Goal: Information Seeking & Learning: Learn about a topic

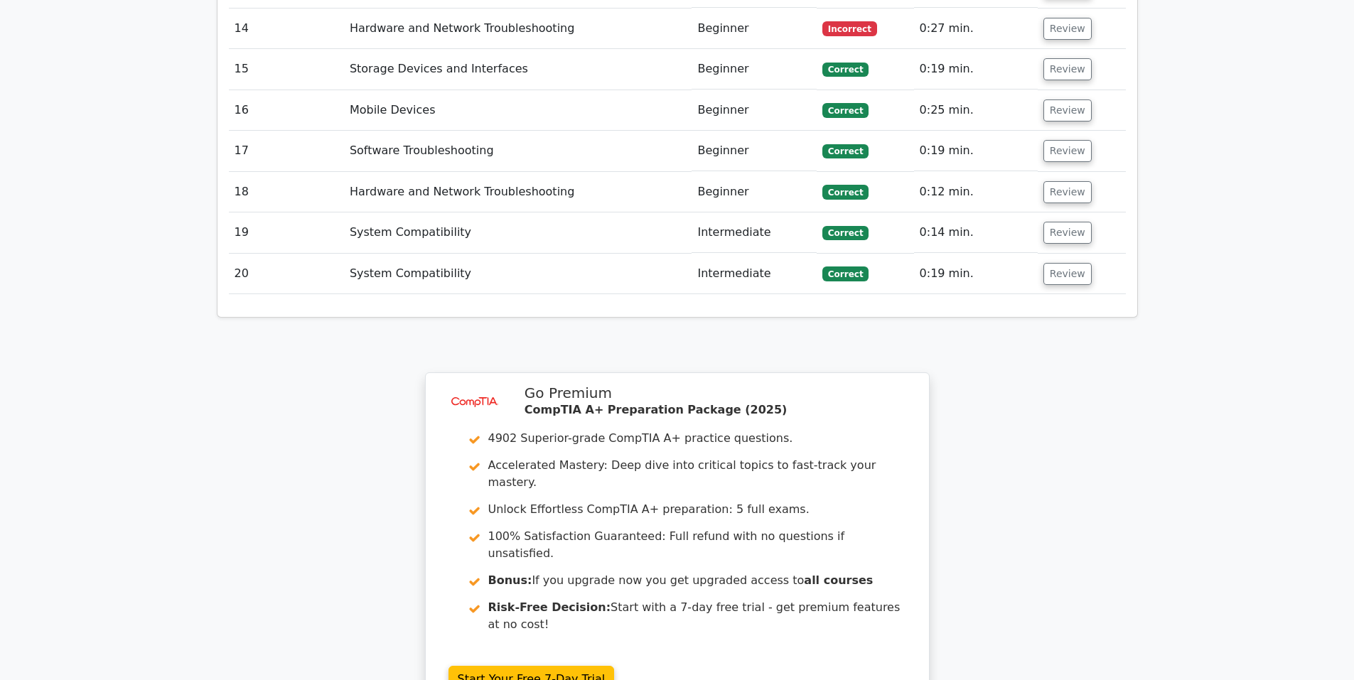
scroll to position [2832, 0]
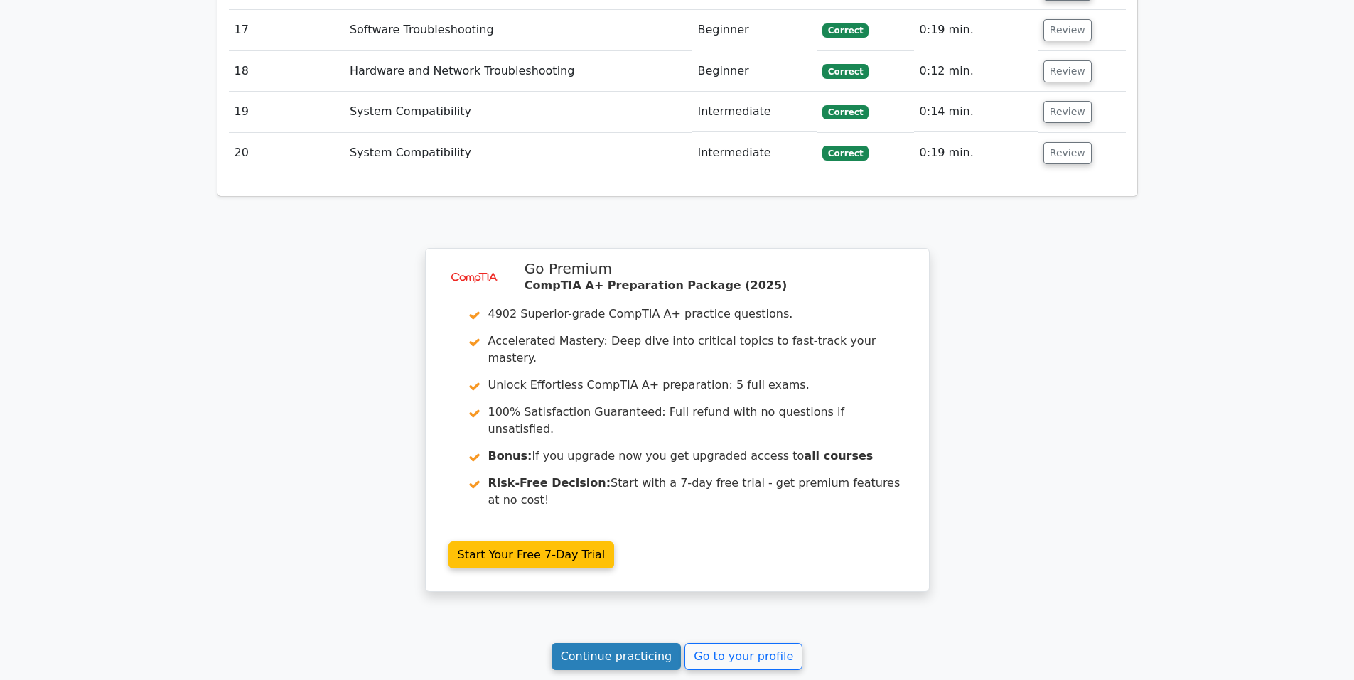
drag, startPoint x: 640, startPoint y: 539, endPoint x: 640, endPoint y: 527, distance: 12.8
click at [640, 643] on link "Continue practicing" at bounding box center [617, 656] width 130 height 27
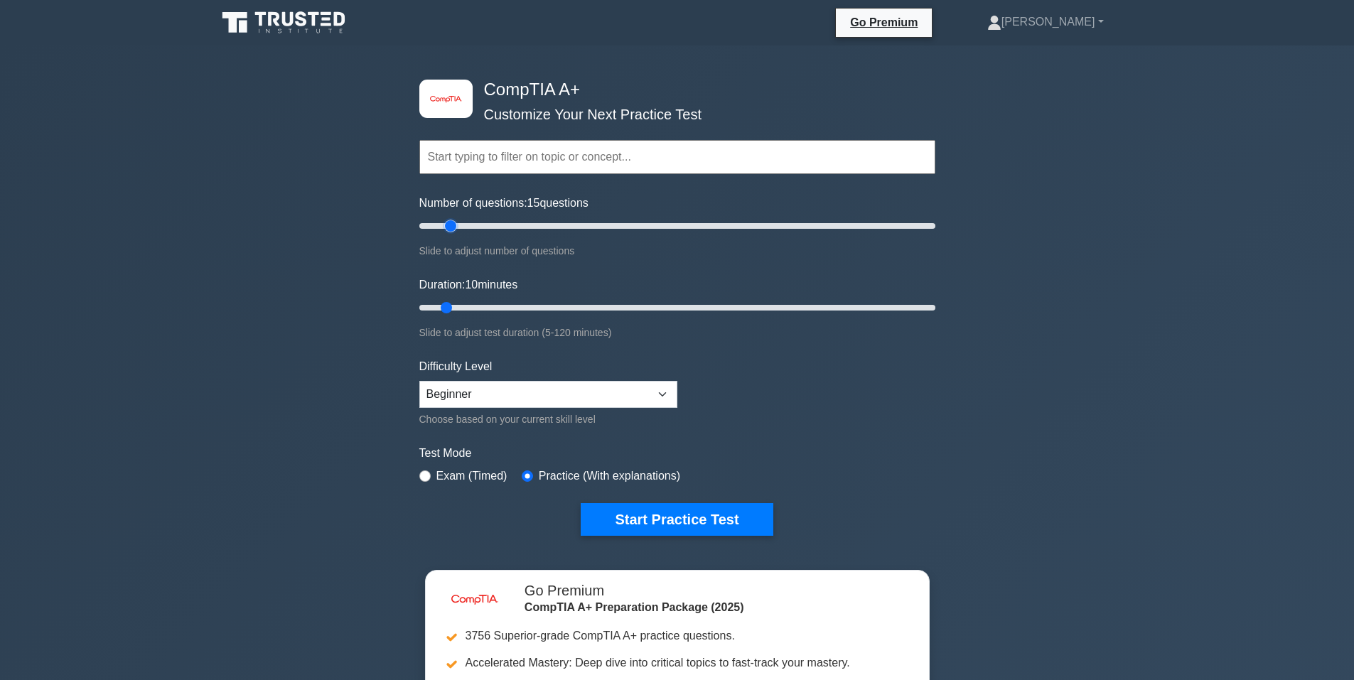
type input "10"
click at [442, 230] on input "Number of questions: 10 questions" at bounding box center [677, 226] width 516 height 17
click at [531, 392] on select "Beginner Intermediate Expert" at bounding box center [548, 394] width 258 height 27
click at [529, 471] on div "Practice (With explanations)" at bounding box center [601, 476] width 159 height 17
click at [611, 397] on select "Beginner Intermediate Expert" at bounding box center [548, 394] width 258 height 27
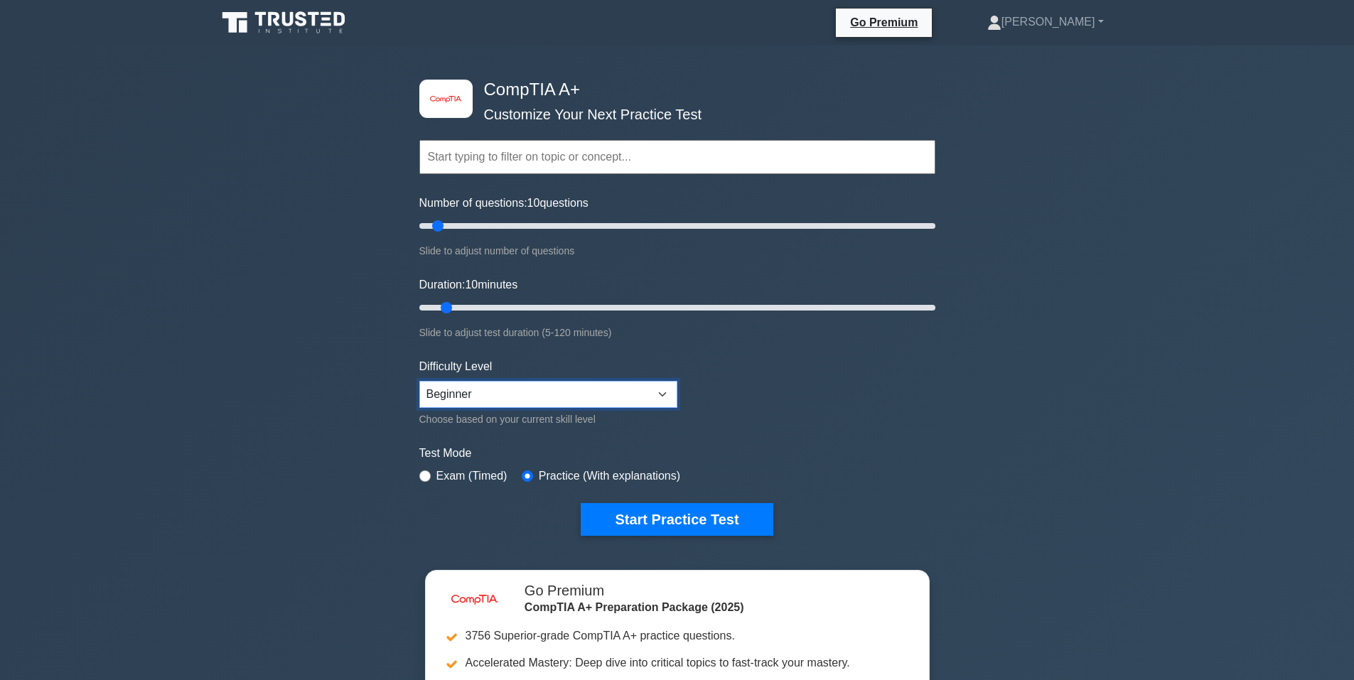
select select "expert"
click at [419, 381] on select "Beginner Intermediate Expert" at bounding box center [548, 394] width 258 height 27
click at [623, 523] on button "Start Practice Test" at bounding box center [677, 519] width 192 height 33
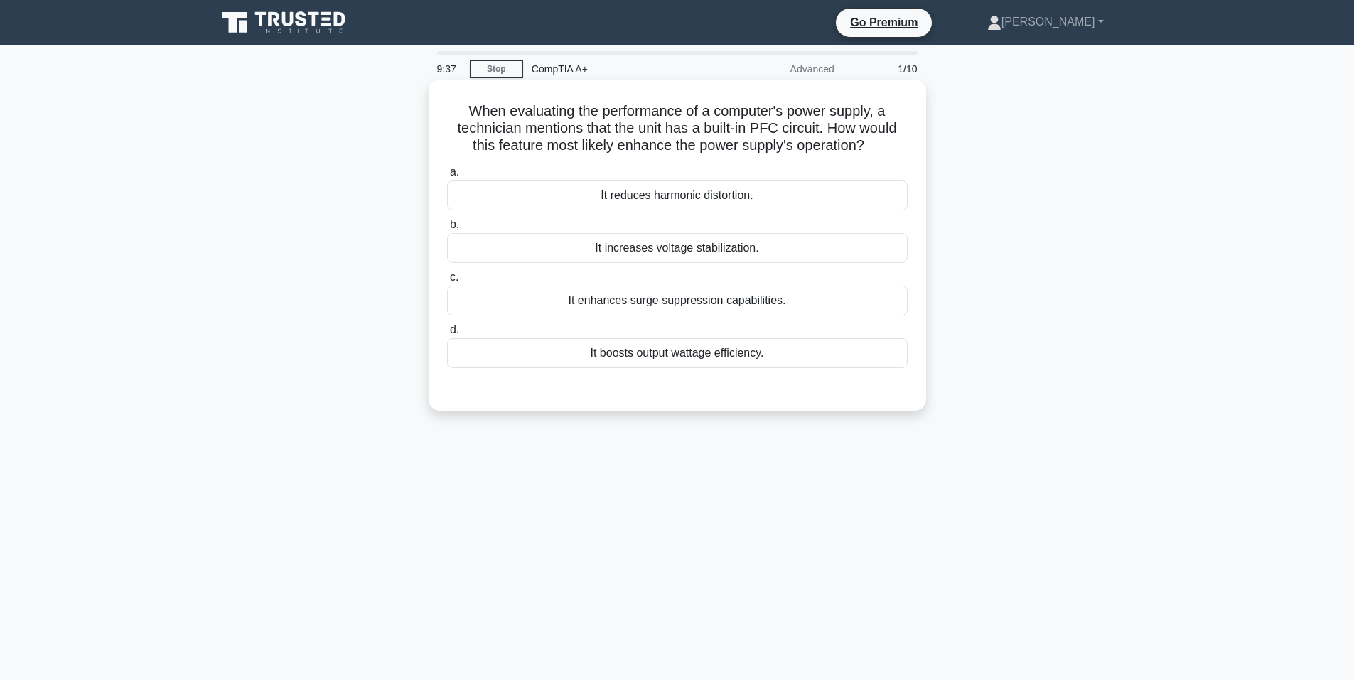
click at [667, 357] on div "It boosts output wattage efficiency." at bounding box center [677, 353] width 461 height 30
click at [447, 335] on input "d. It boosts output wattage efficiency." at bounding box center [447, 330] width 0 height 9
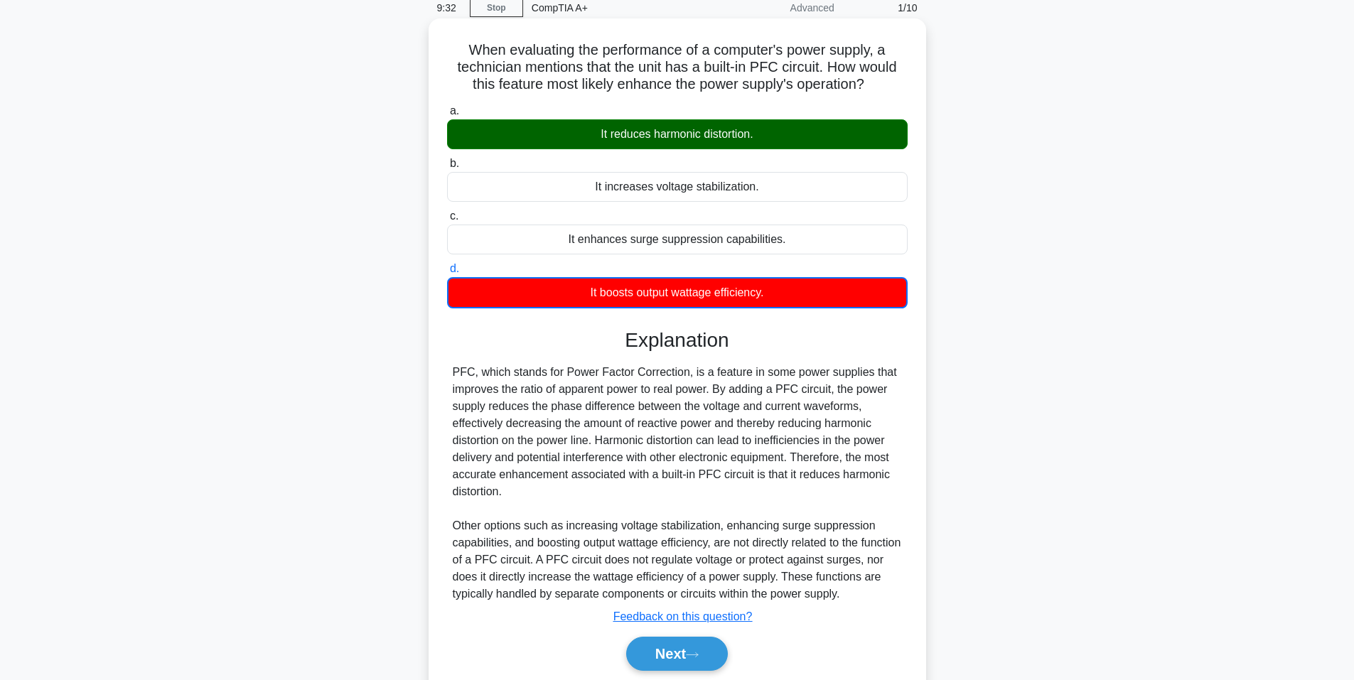
scroll to position [130, 0]
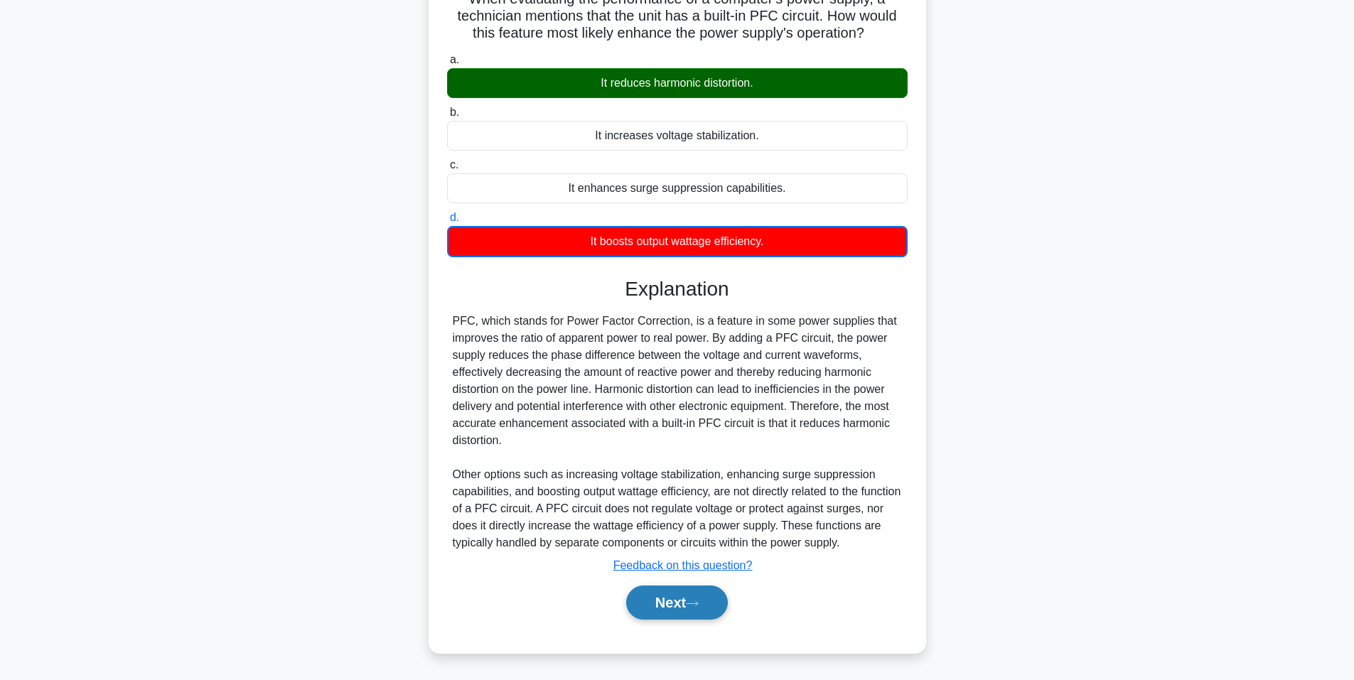
click at [667, 613] on button "Next" at bounding box center [677, 603] width 102 height 34
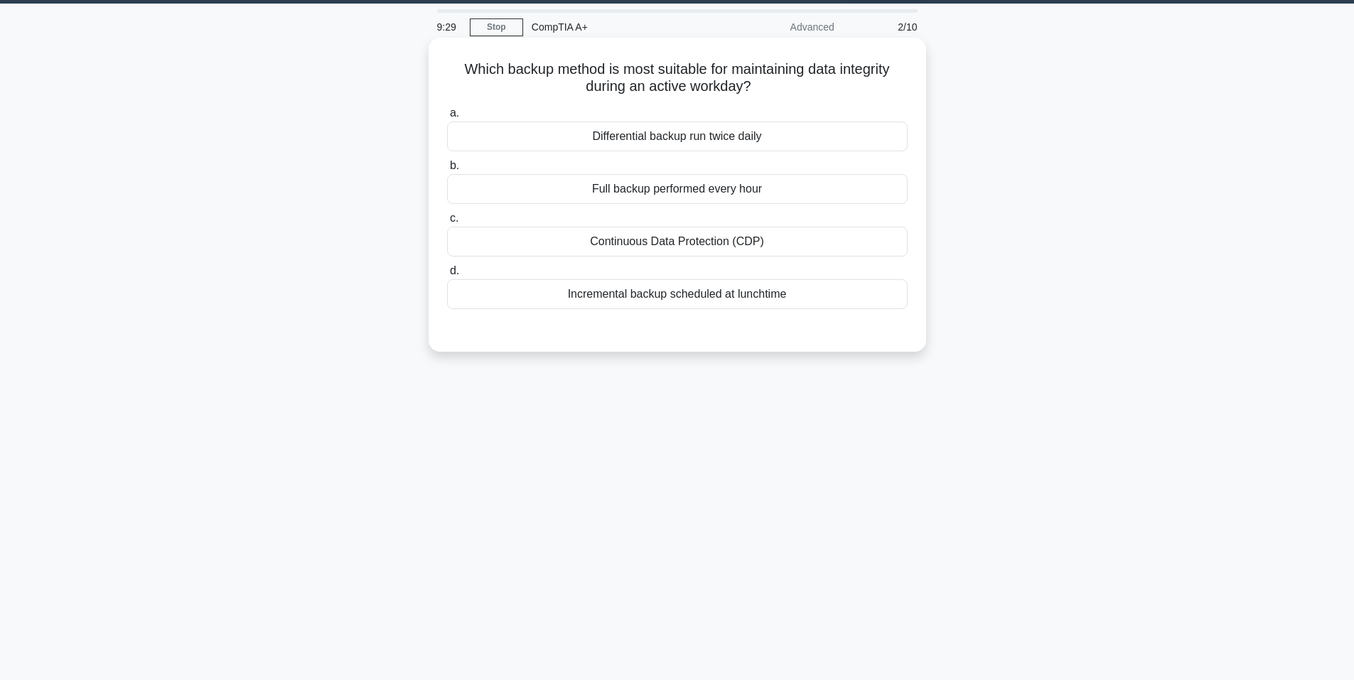
scroll to position [0, 0]
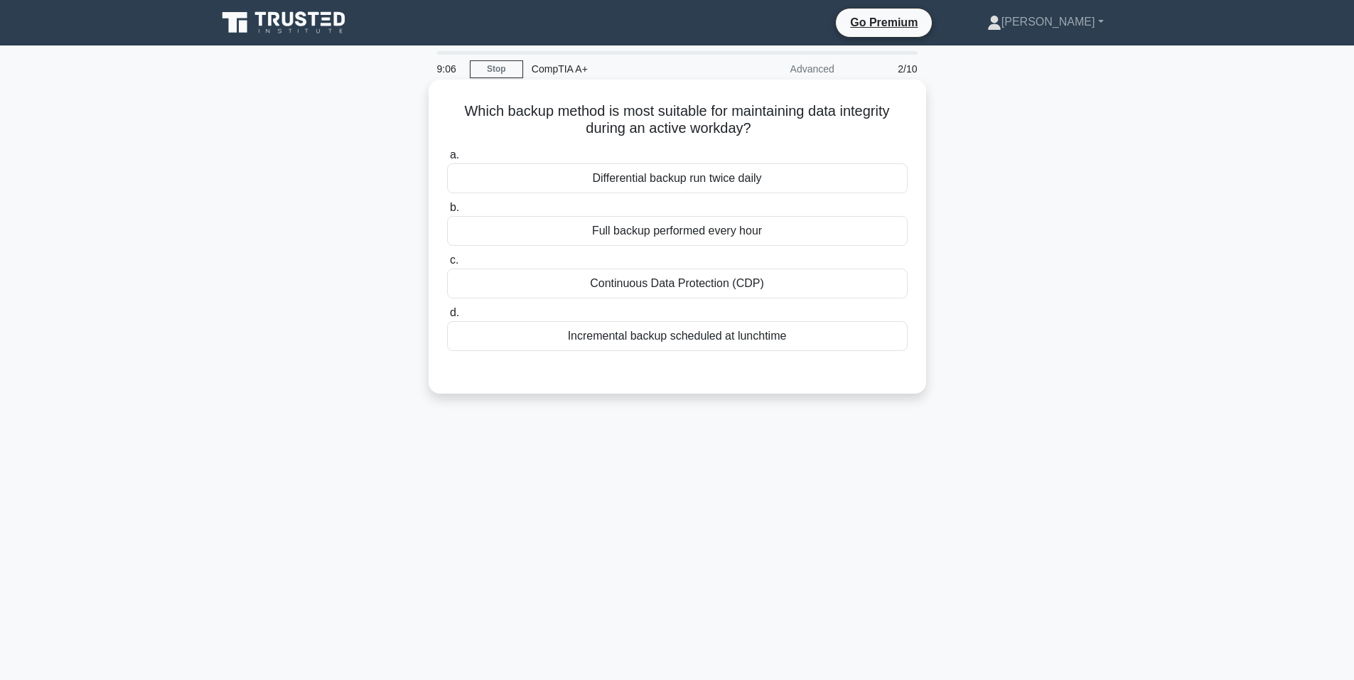
click at [693, 289] on div "Continuous Data Protection (CDP)" at bounding box center [677, 284] width 461 height 30
click at [447, 265] on input "c. Continuous Data Protection (CDP)" at bounding box center [447, 260] width 0 height 9
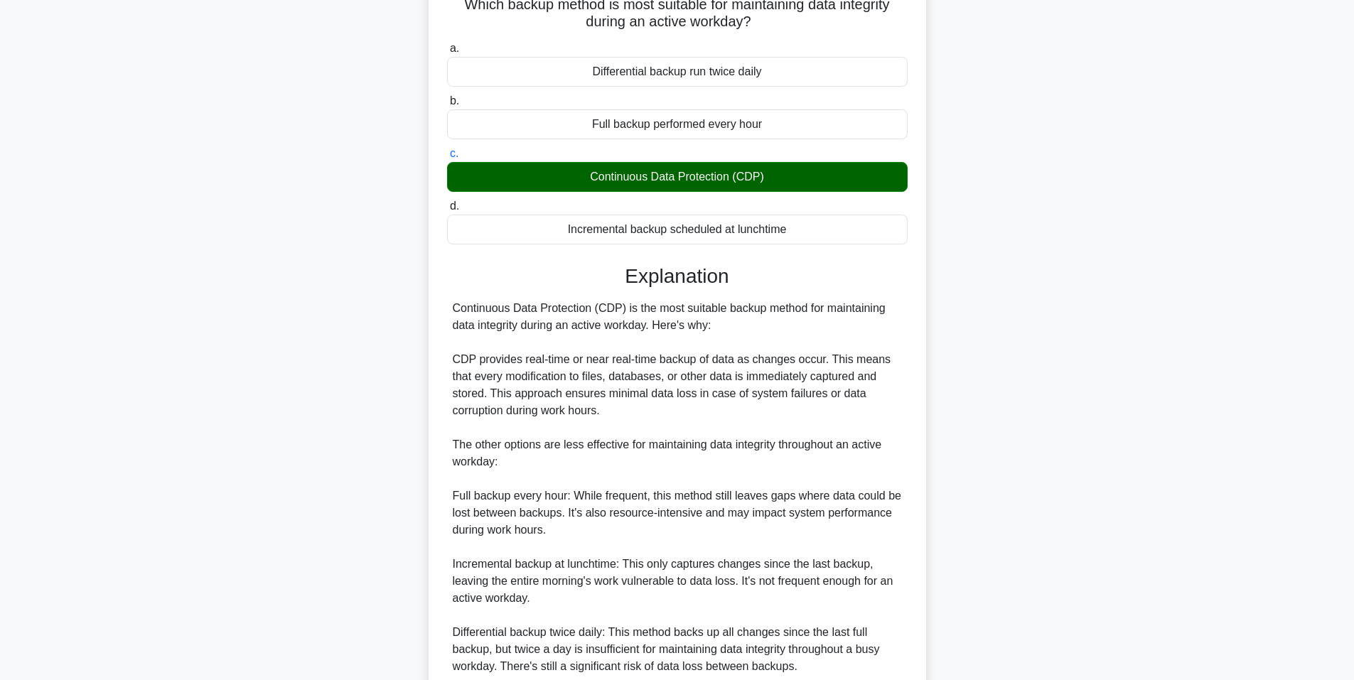
scroll to position [299, 0]
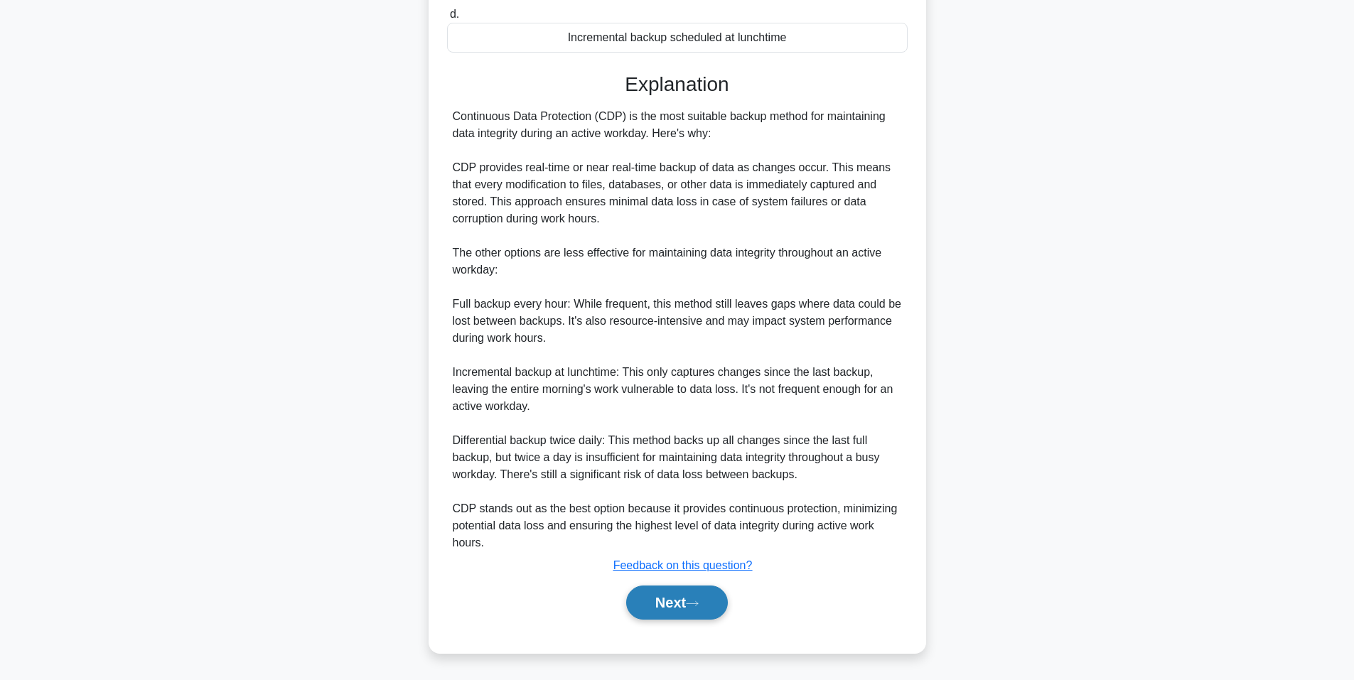
click at [680, 597] on button "Next" at bounding box center [677, 603] width 102 height 34
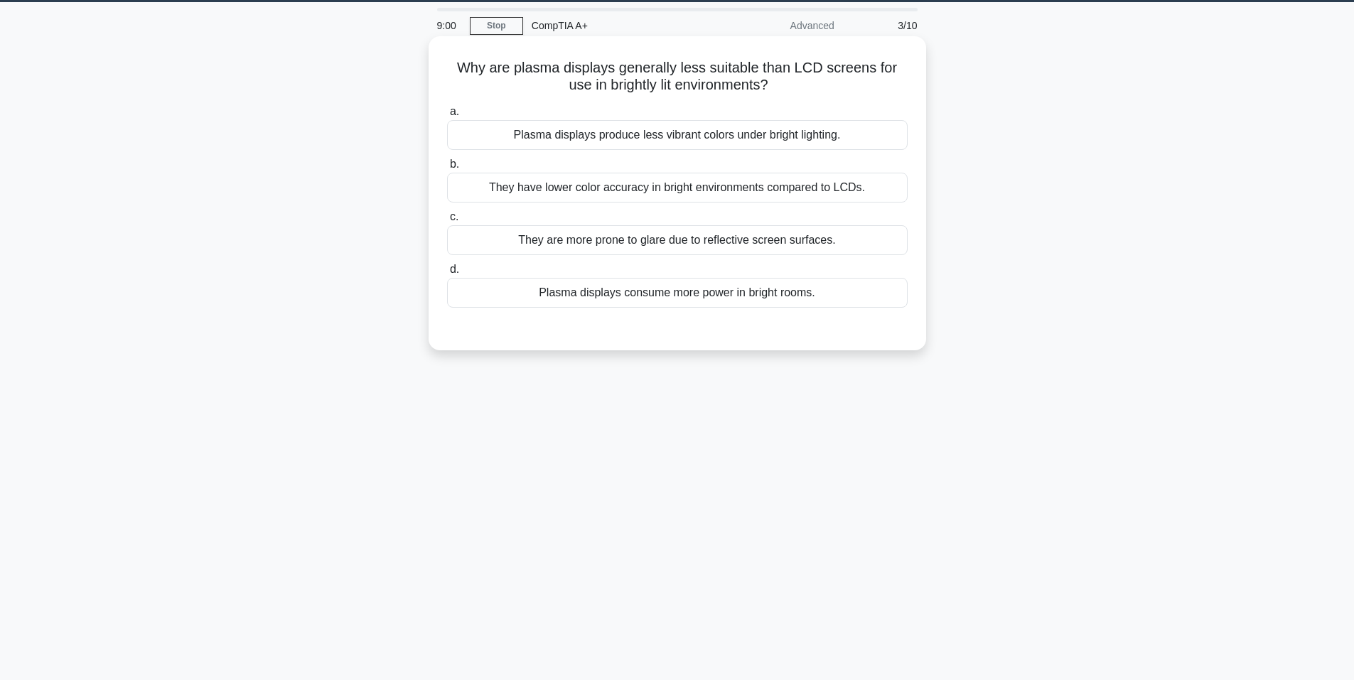
scroll to position [0, 0]
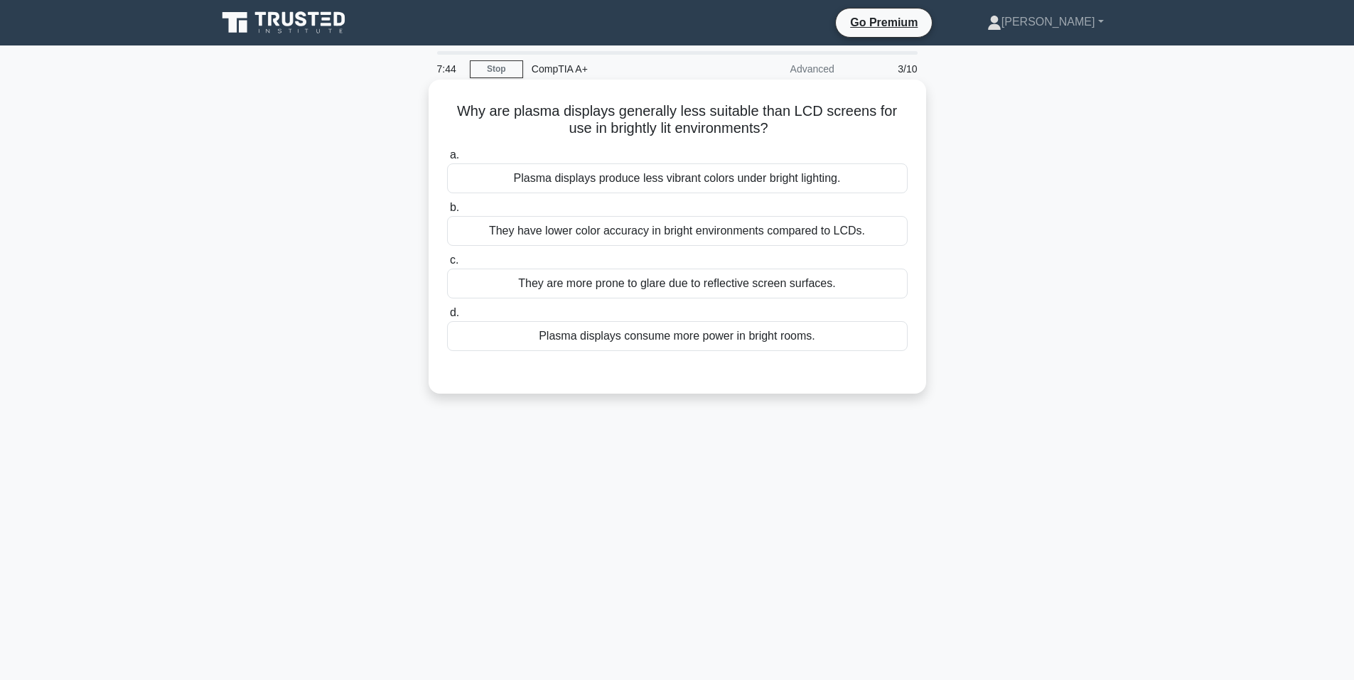
click at [656, 183] on div "Plasma displays produce less vibrant colors under bright lighting." at bounding box center [677, 178] width 461 height 30
click at [447, 160] on input "a. Plasma displays produce less vibrant colors under bright lighting." at bounding box center [447, 155] width 0 height 9
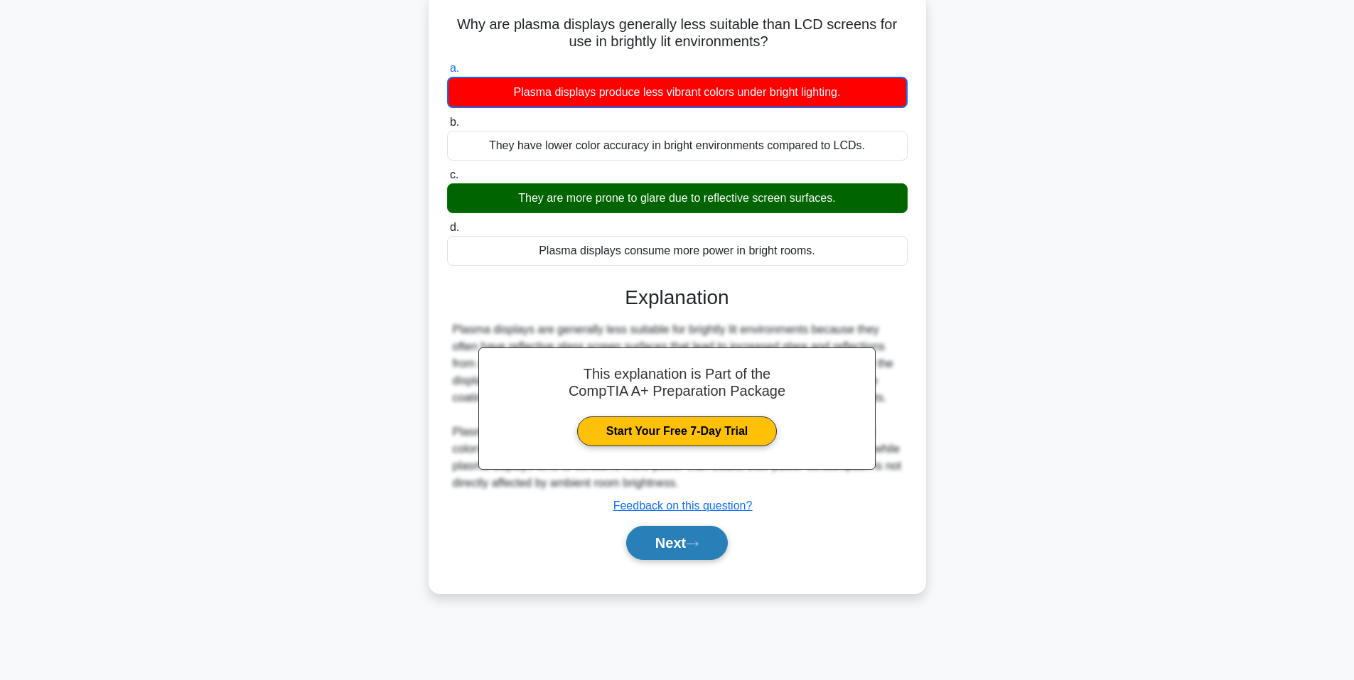
scroll to position [87, 0]
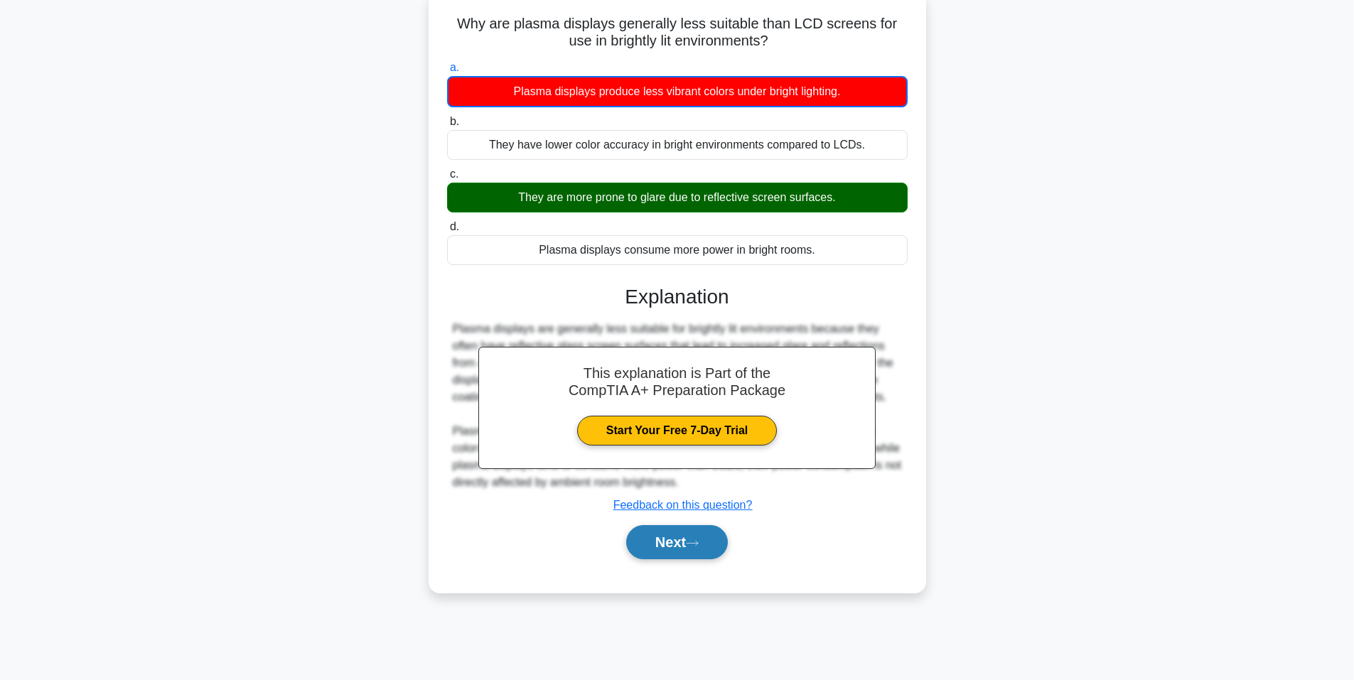
click at [711, 546] on button "Next" at bounding box center [677, 542] width 102 height 34
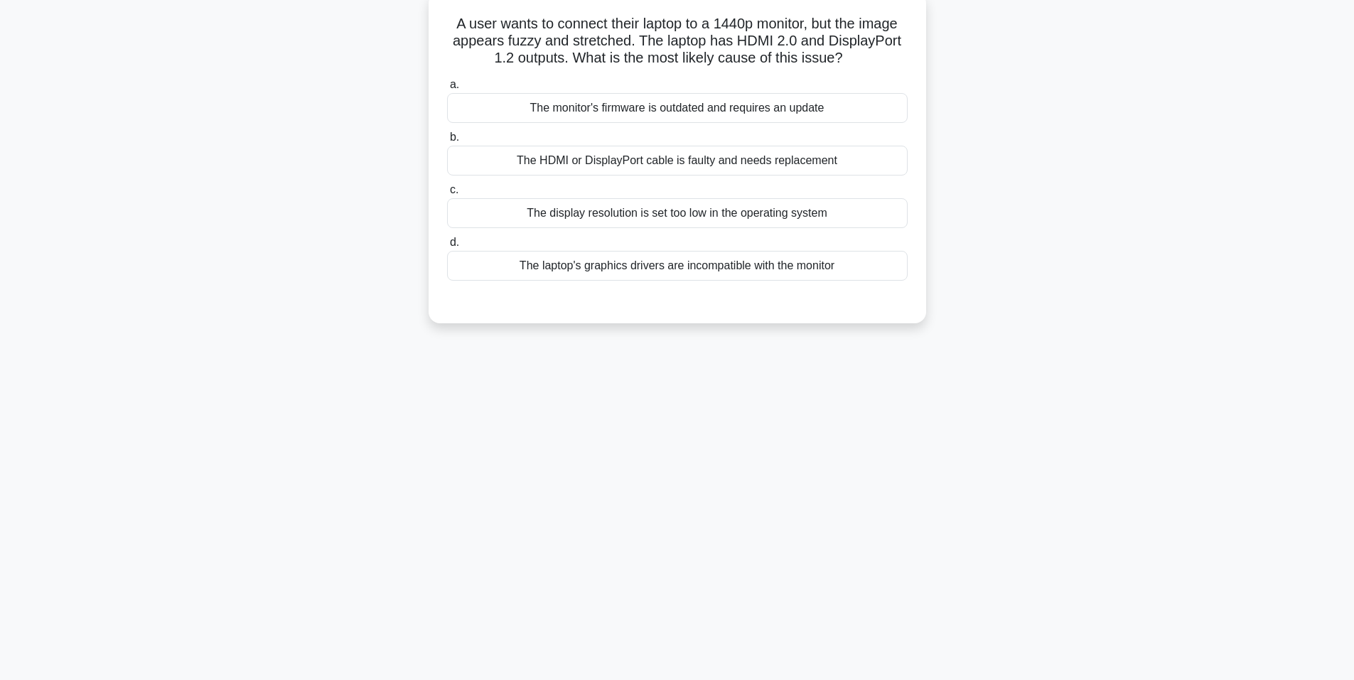
click at [690, 218] on div "The display resolution is set too low in the operating system" at bounding box center [677, 213] width 461 height 30
click at [447, 195] on input "c. The display resolution is set too low in the operating system" at bounding box center [447, 190] width 0 height 9
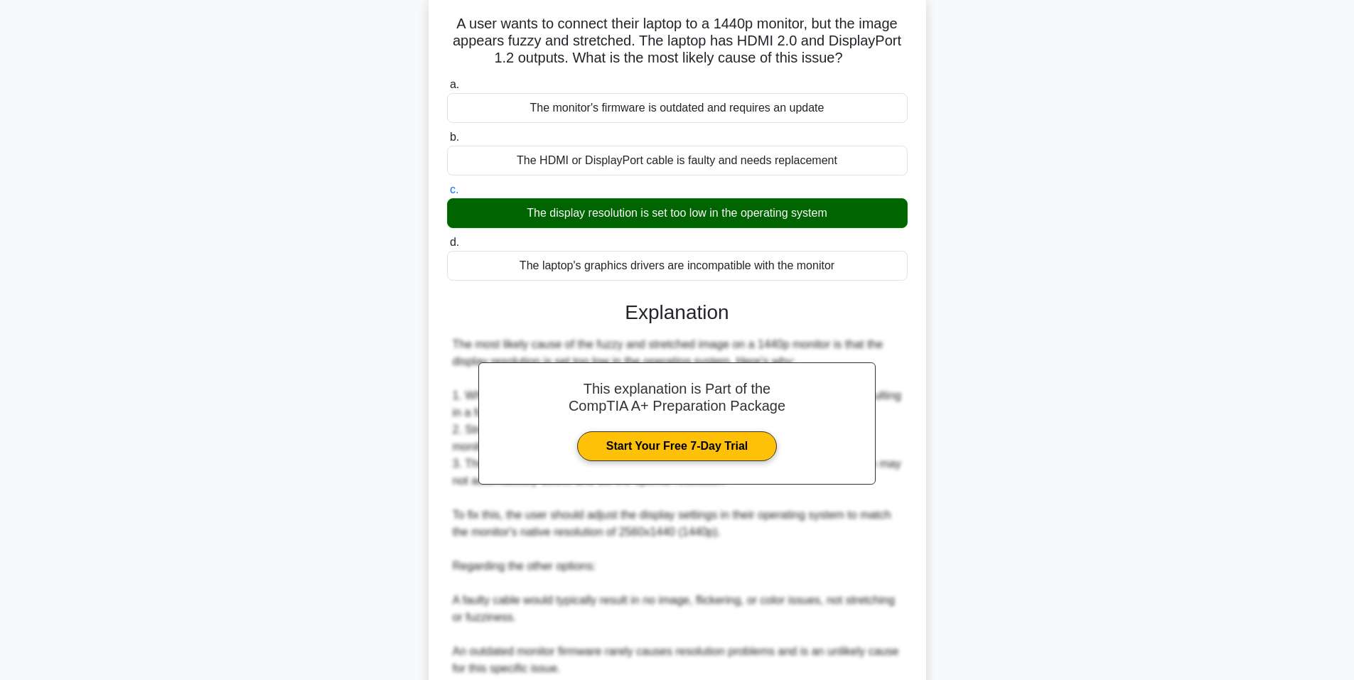
scroll to position [282, 0]
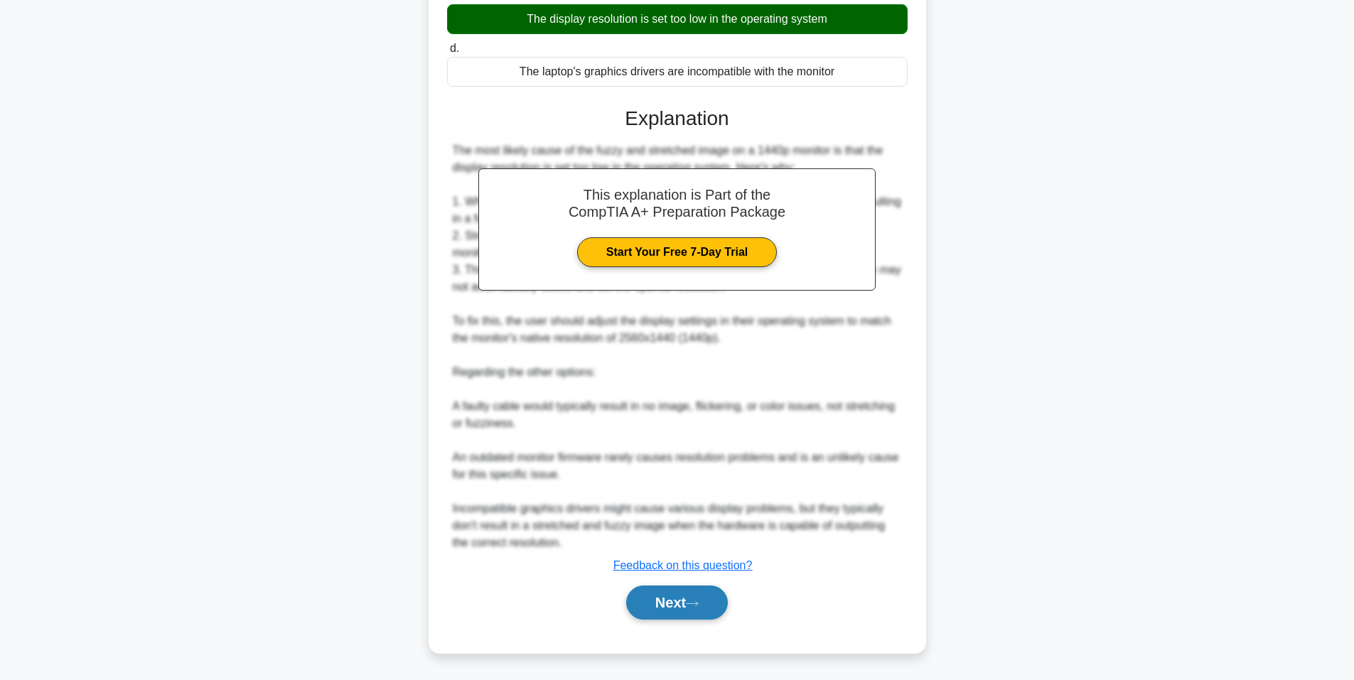
click at [681, 611] on button "Next" at bounding box center [677, 603] width 102 height 34
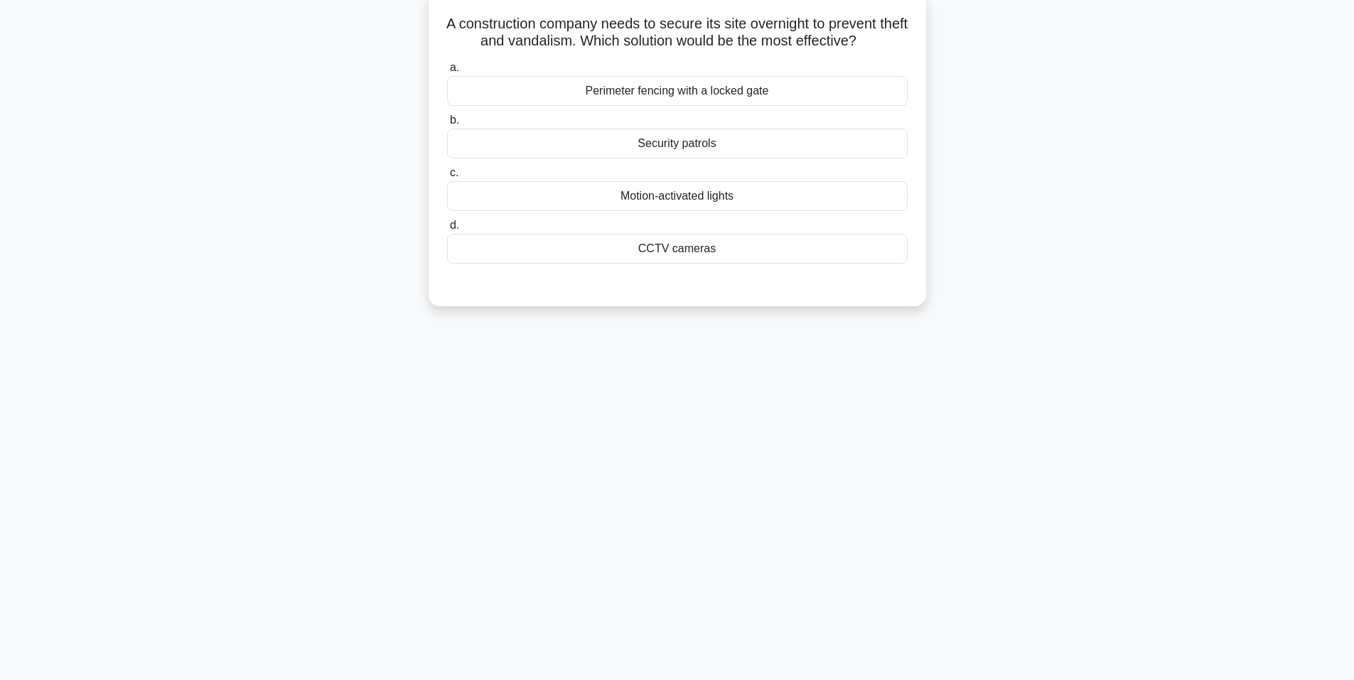
click at [667, 260] on div "CCTV cameras" at bounding box center [677, 249] width 461 height 30
click at [447, 230] on input "d. CCTV cameras" at bounding box center [447, 225] width 0 height 9
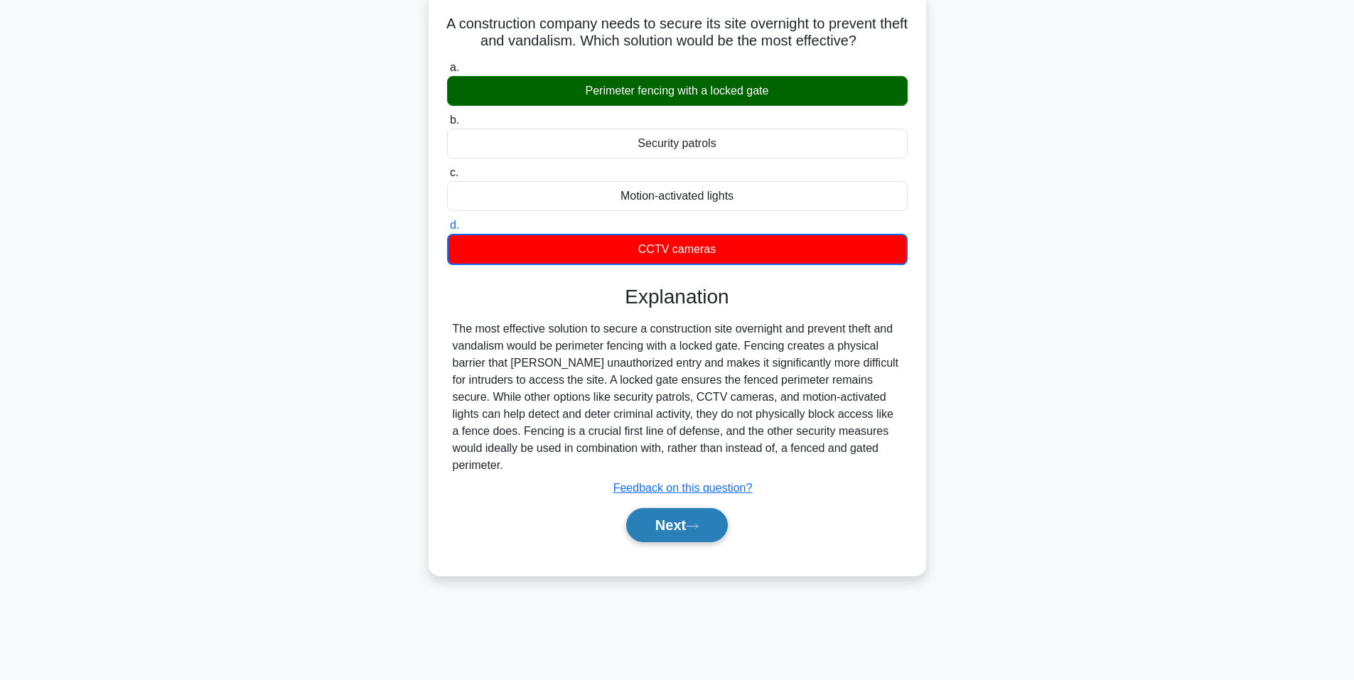
click at [687, 516] on button "Next" at bounding box center [677, 525] width 102 height 34
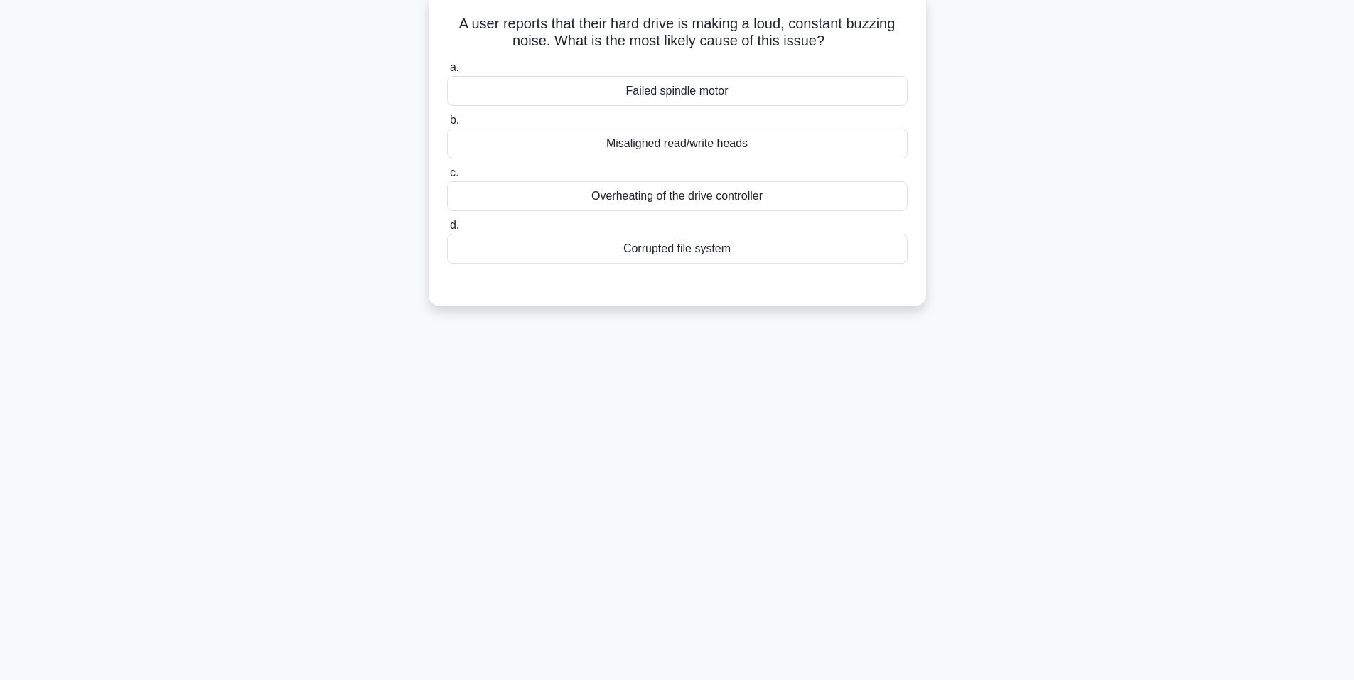
click at [719, 93] on div "Failed spindle motor" at bounding box center [677, 91] width 461 height 30
click at [447, 73] on input "a. Failed spindle motor" at bounding box center [447, 67] width 0 height 9
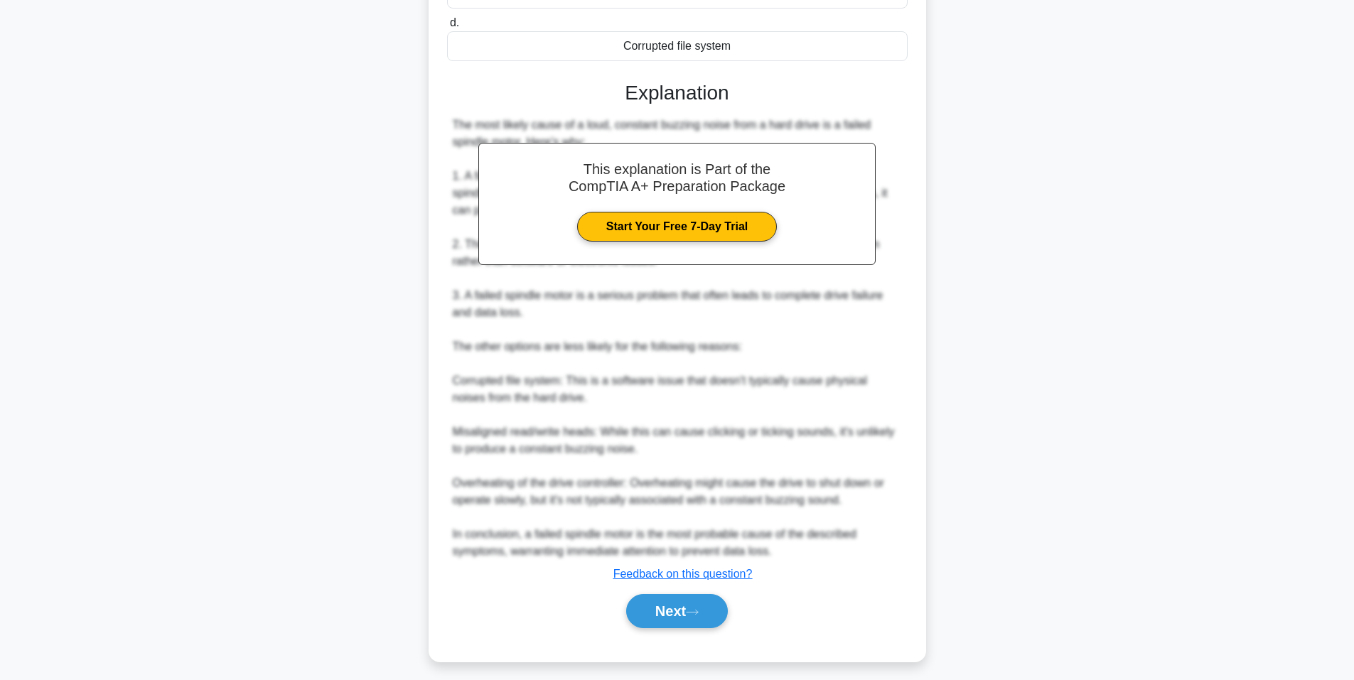
scroll to position [299, 0]
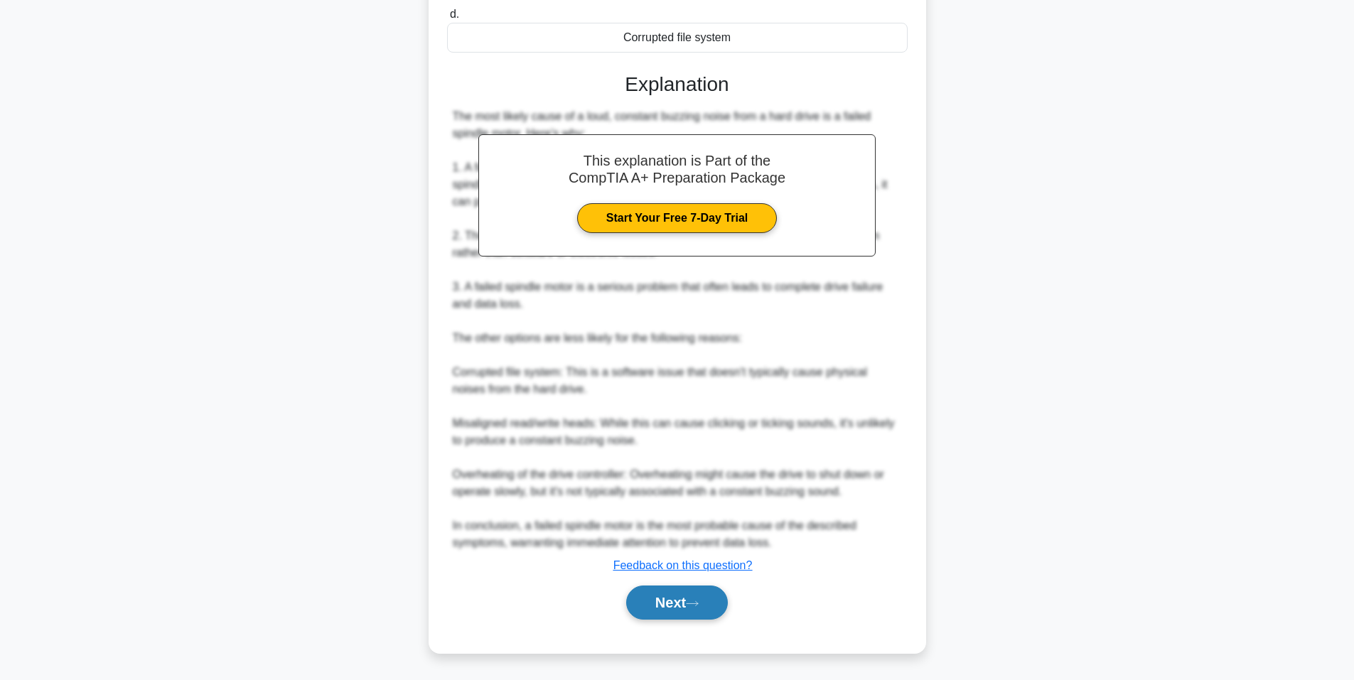
click at [692, 606] on icon at bounding box center [692, 604] width 13 height 8
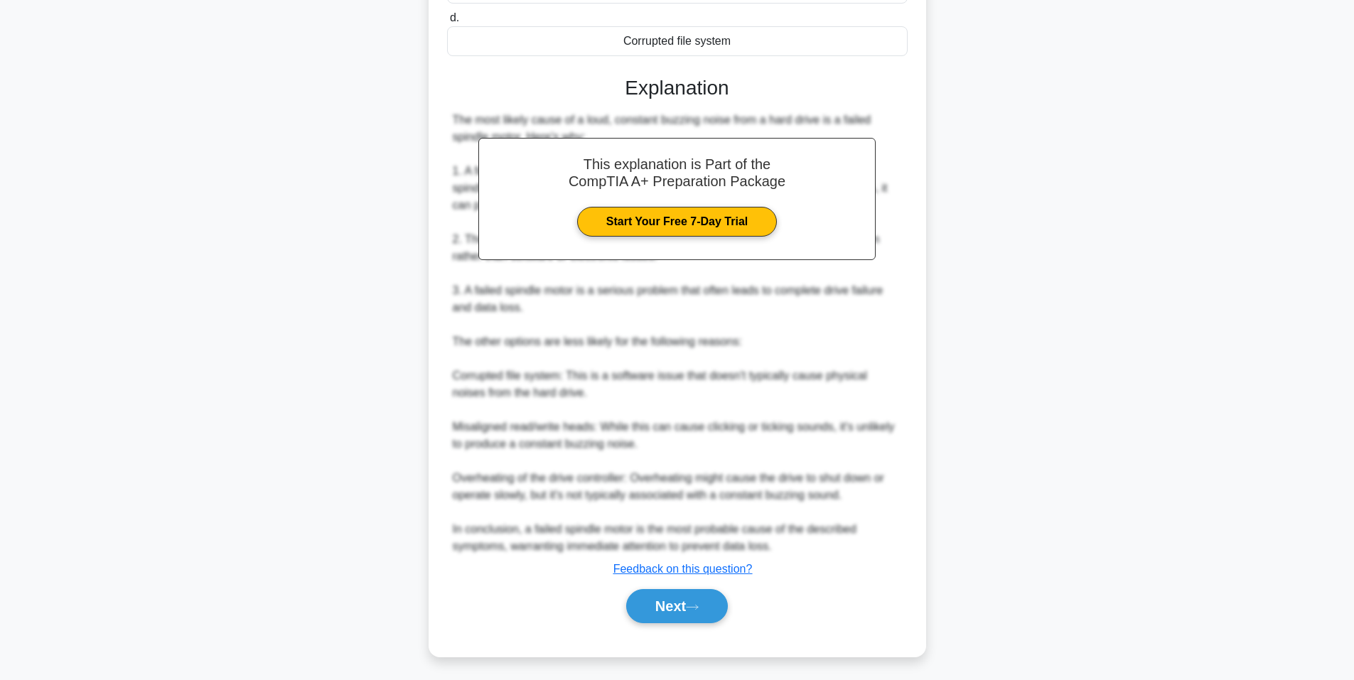
scroll to position [87, 0]
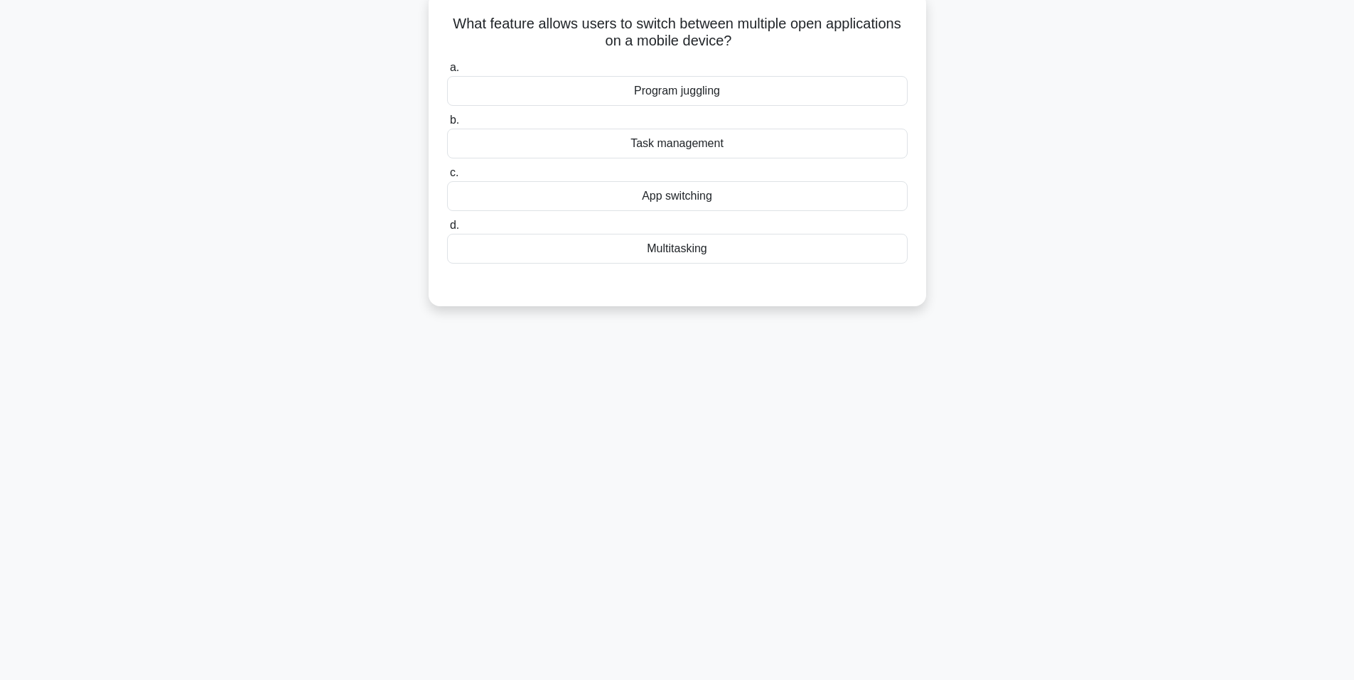
click at [690, 202] on div "App switching" at bounding box center [677, 196] width 461 height 30
click at [447, 178] on input "c. App switching" at bounding box center [447, 172] width 0 height 9
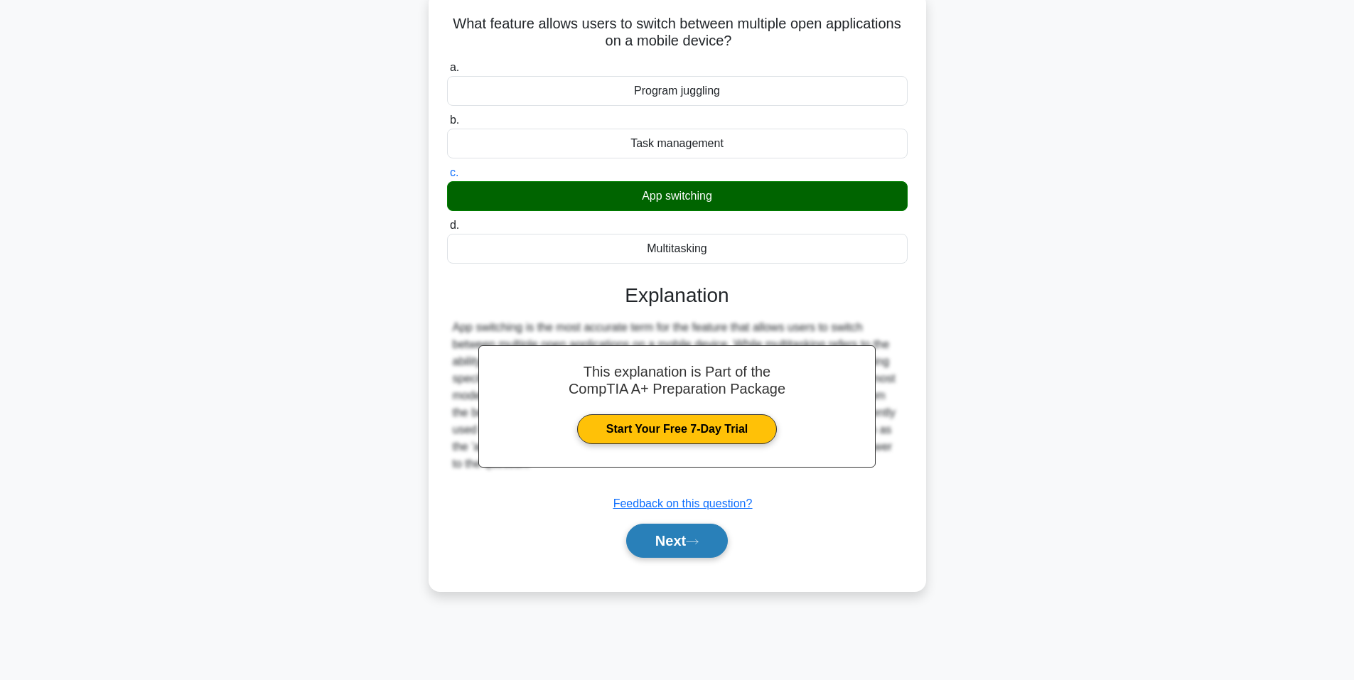
click at [711, 539] on button "Next" at bounding box center [677, 541] width 102 height 34
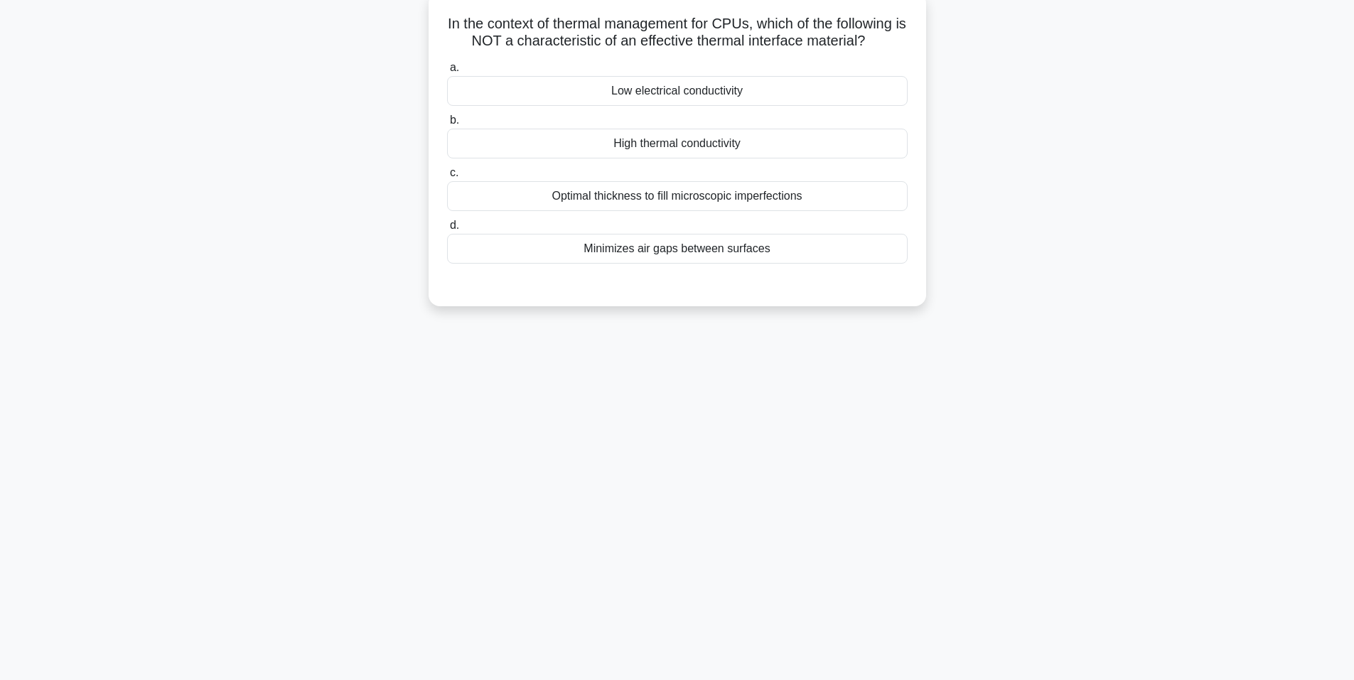
click at [653, 146] on div "High thermal conductivity" at bounding box center [677, 144] width 461 height 30
click at [447, 125] on input "b. High thermal conductivity" at bounding box center [447, 120] width 0 height 9
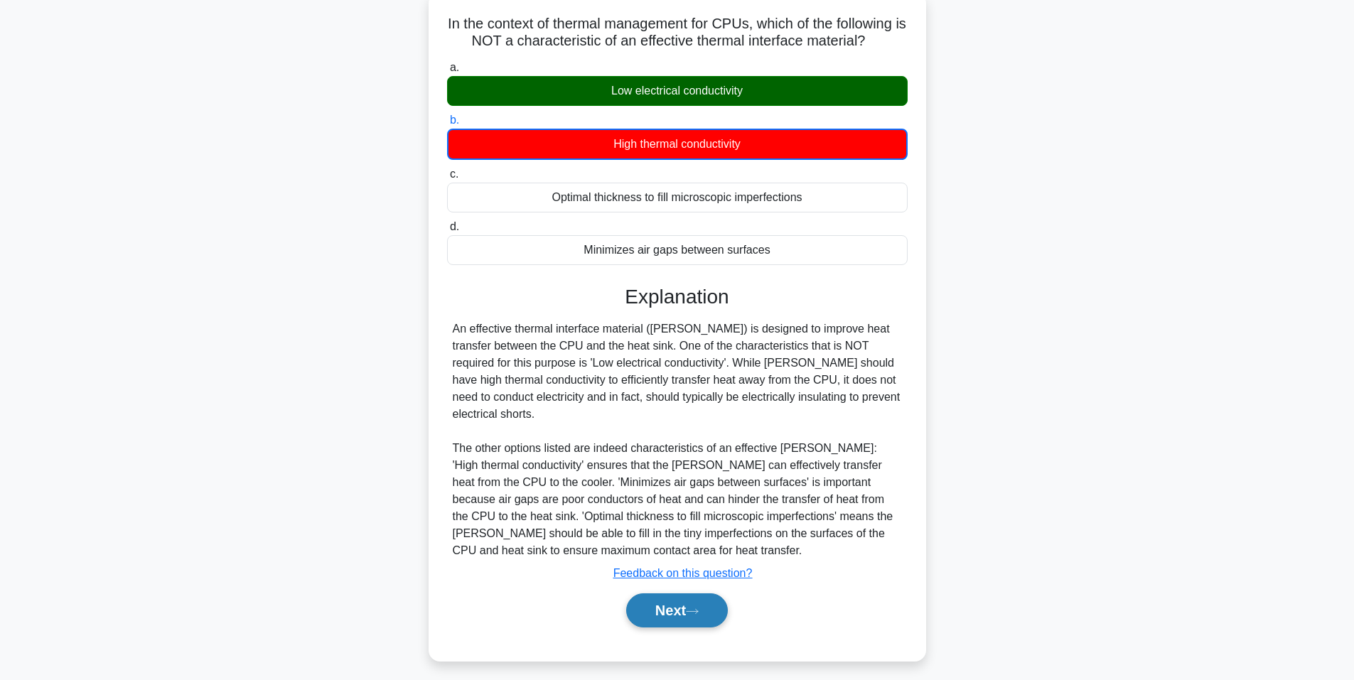
click at [672, 596] on button "Next" at bounding box center [677, 611] width 102 height 34
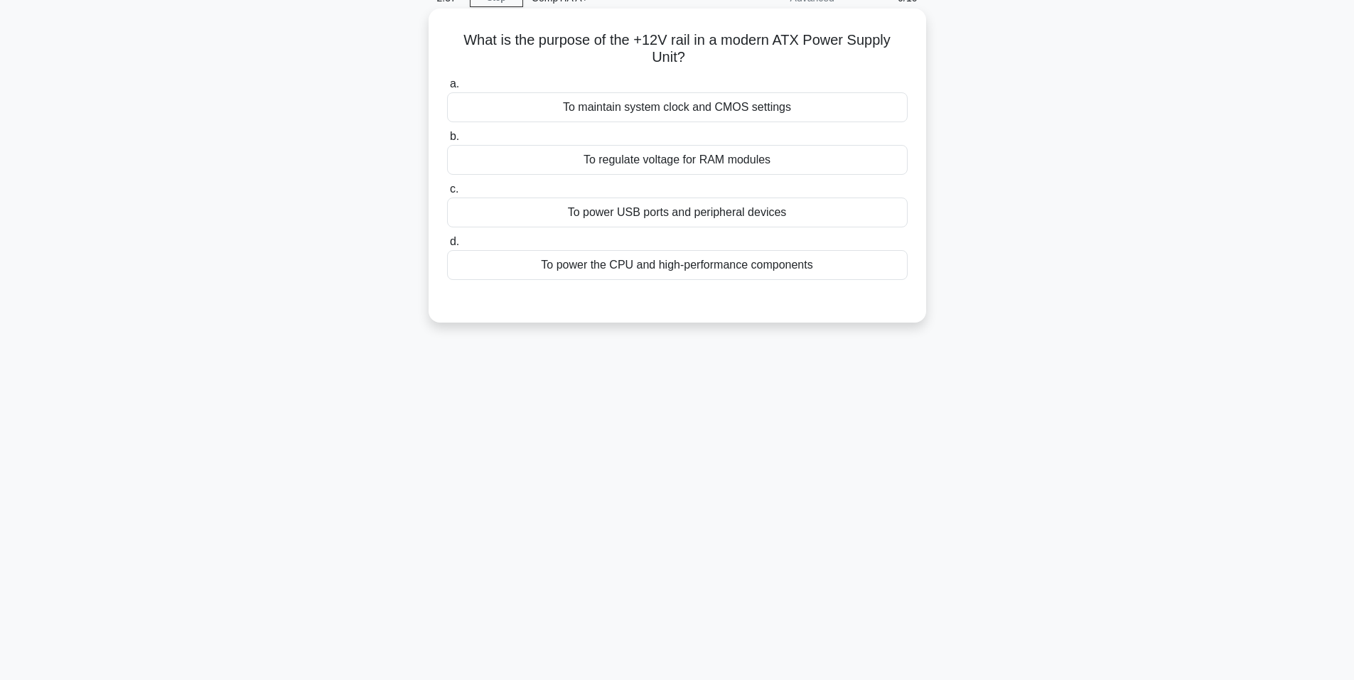
scroll to position [0, 0]
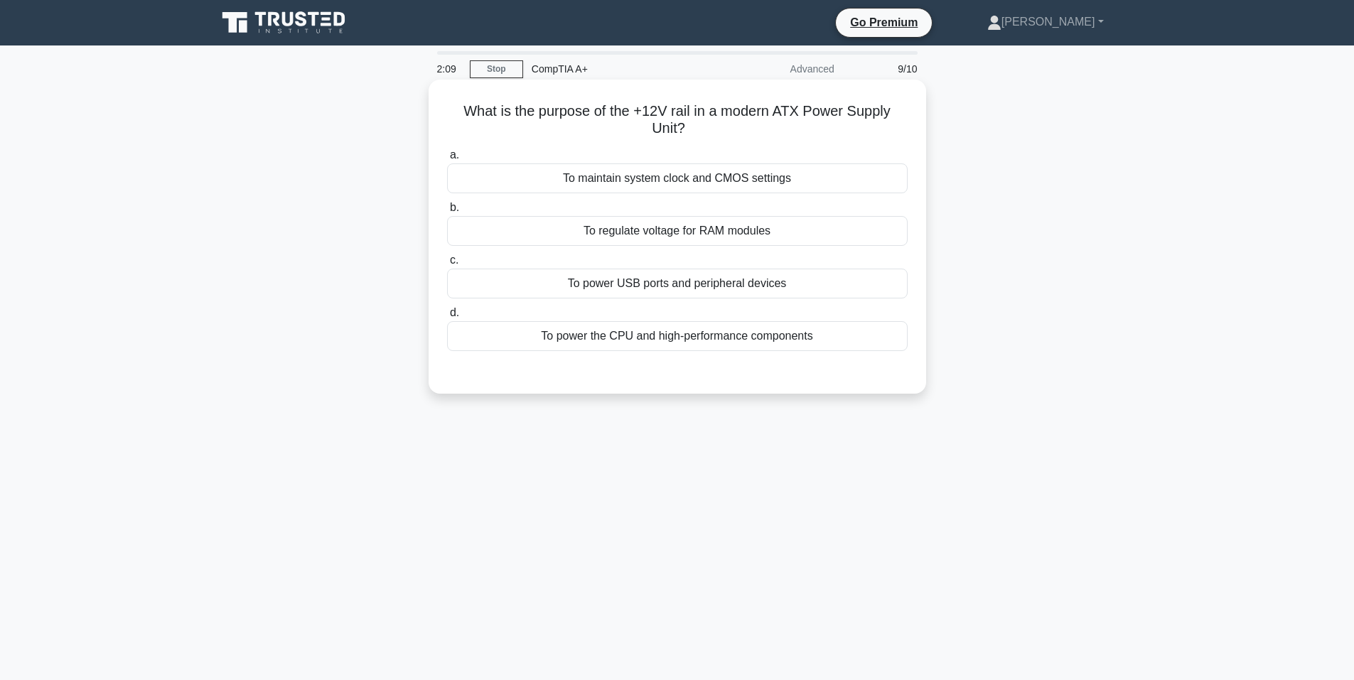
click at [689, 178] on div "To maintain system clock and CMOS settings" at bounding box center [677, 178] width 461 height 30
click at [447, 160] on input "a. To maintain system clock and CMOS settings" at bounding box center [447, 155] width 0 height 9
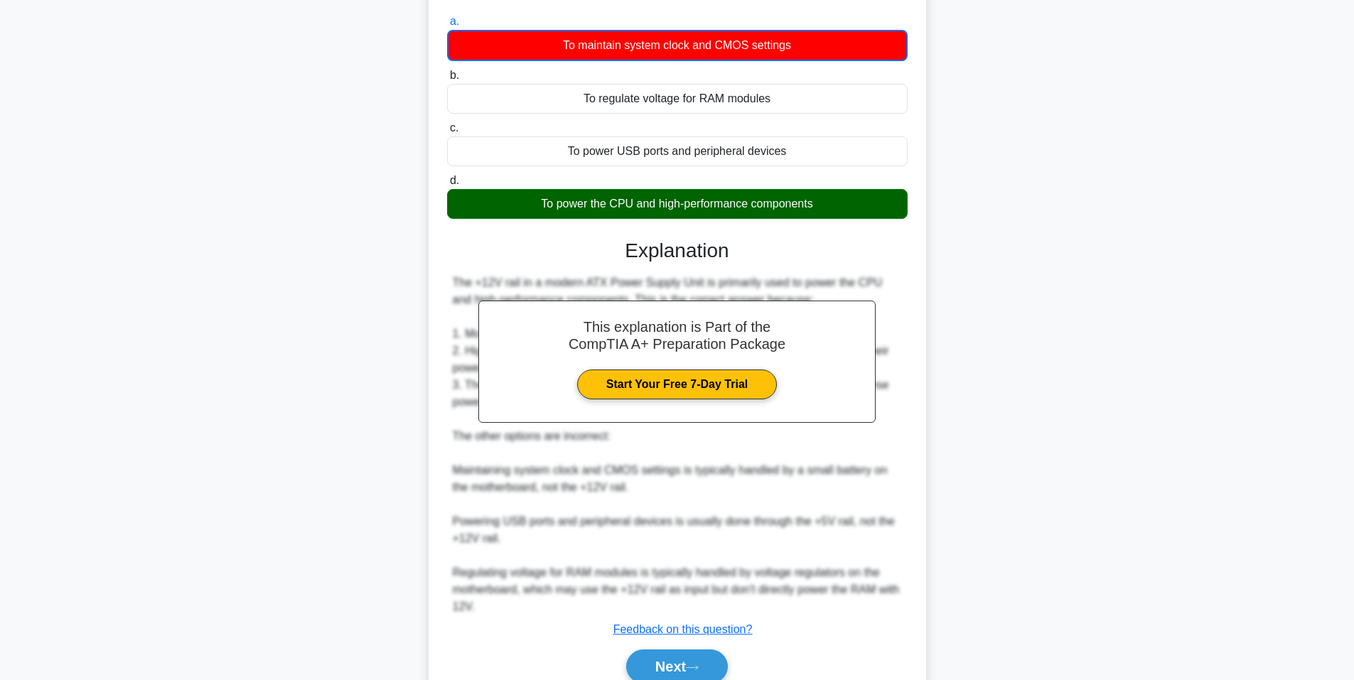
scroll to position [198, 0]
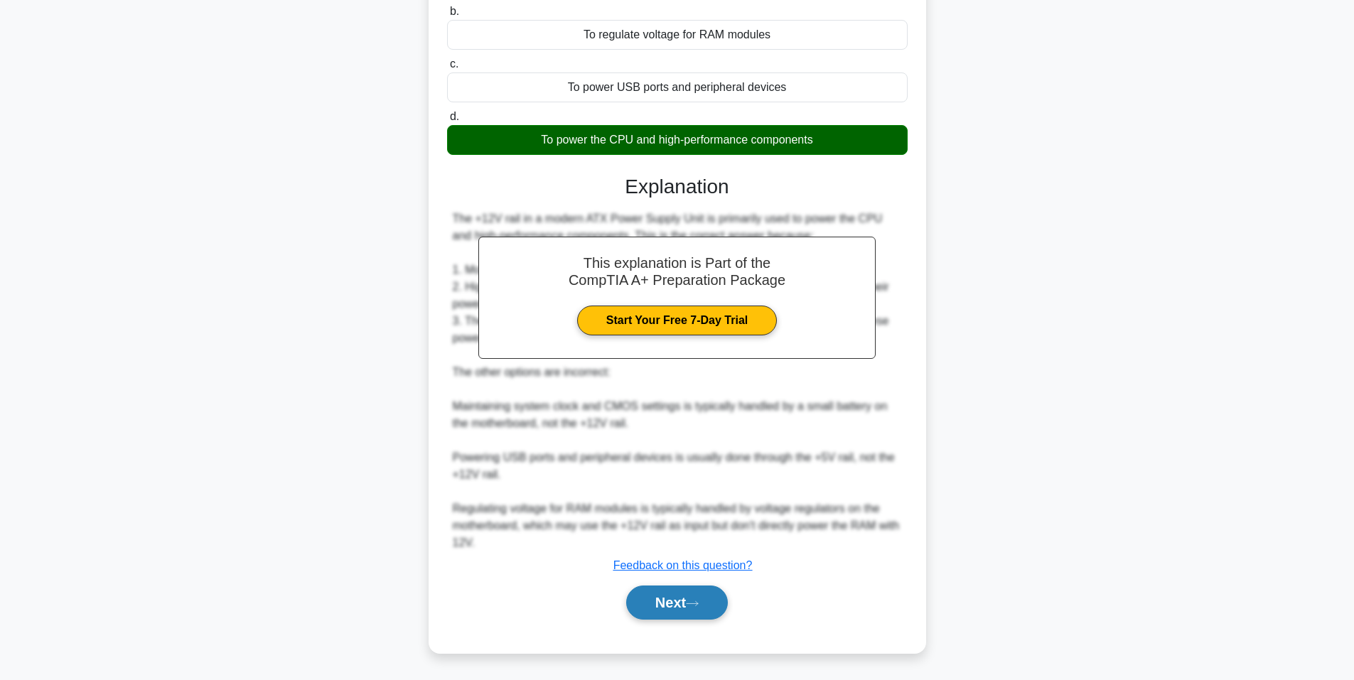
click at [659, 605] on button "Next" at bounding box center [677, 603] width 102 height 34
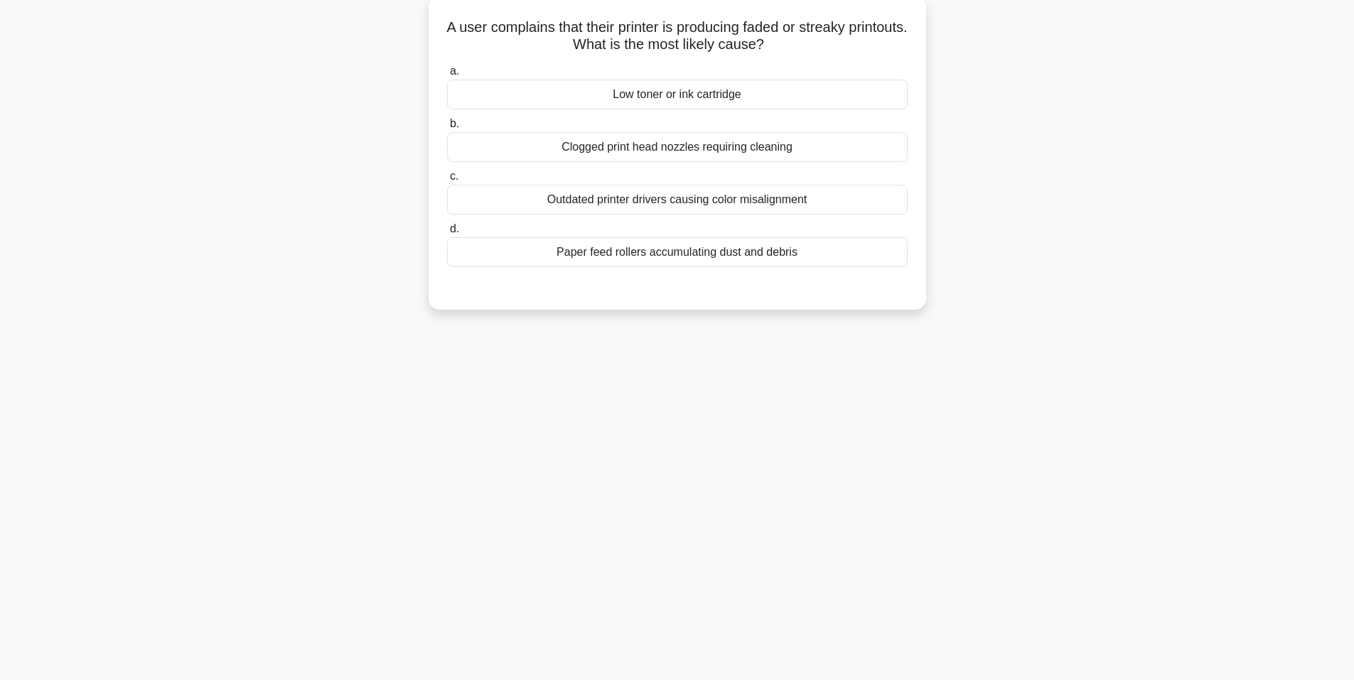
scroll to position [87, 0]
click at [702, 97] on div "Low toner or ink cartridge" at bounding box center [677, 91] width 461 height 30
click at [447, 73] on input "a. Low toner or ink cartridge" at bounding box center [447, 67] width 0 height 9
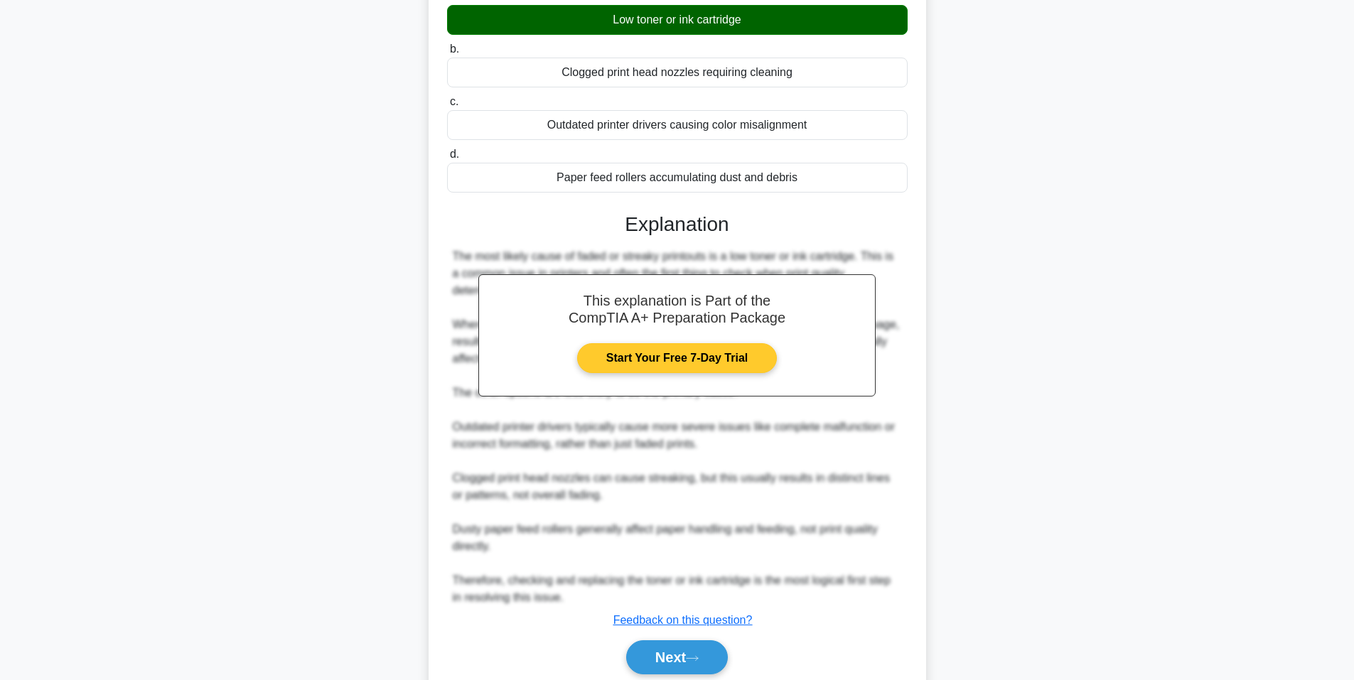
scroll to position [214, 0]
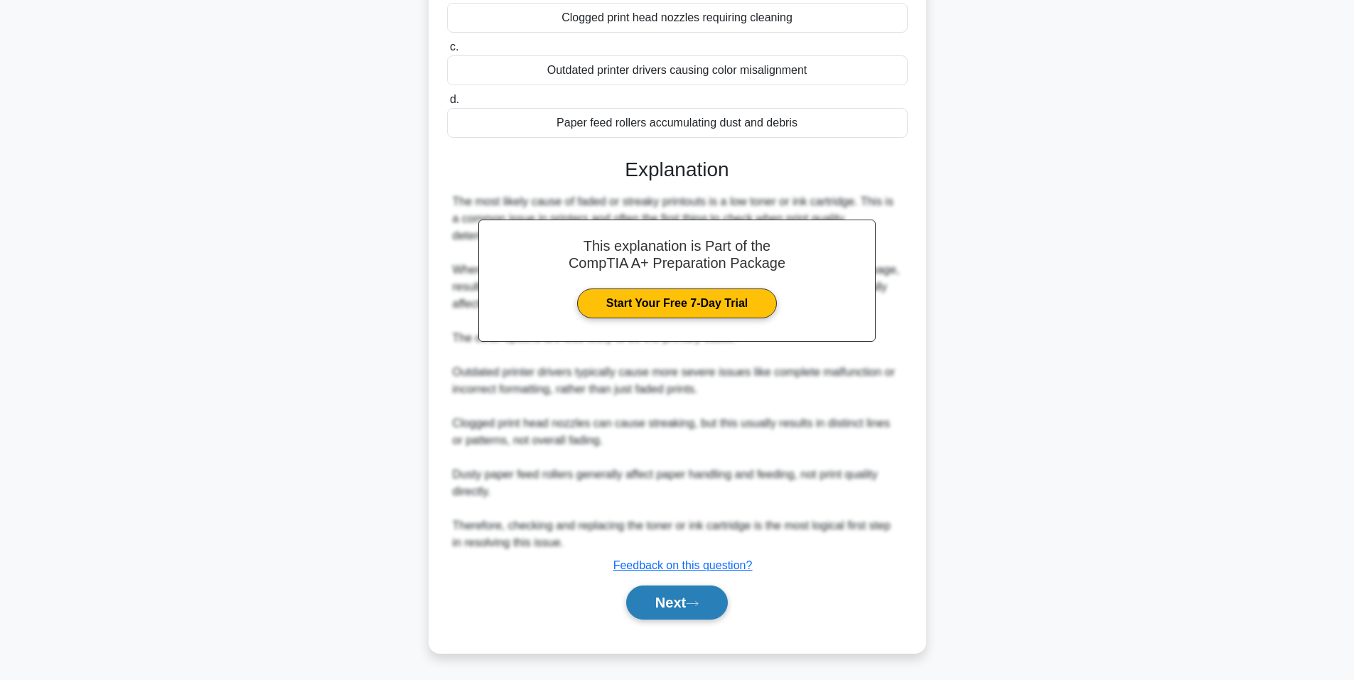
click at [692, 598] on button "Next" at bounding box center [677, 603] width 102 height 34
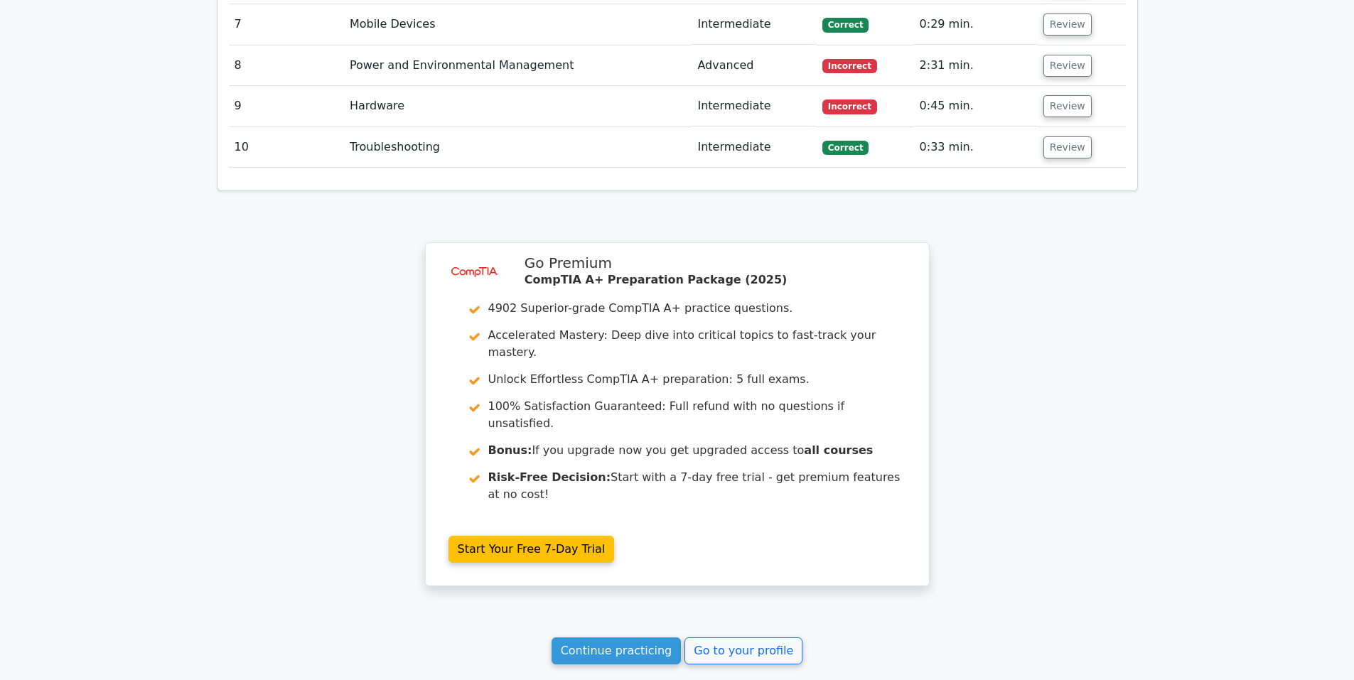
scroll to position [2267, 0]
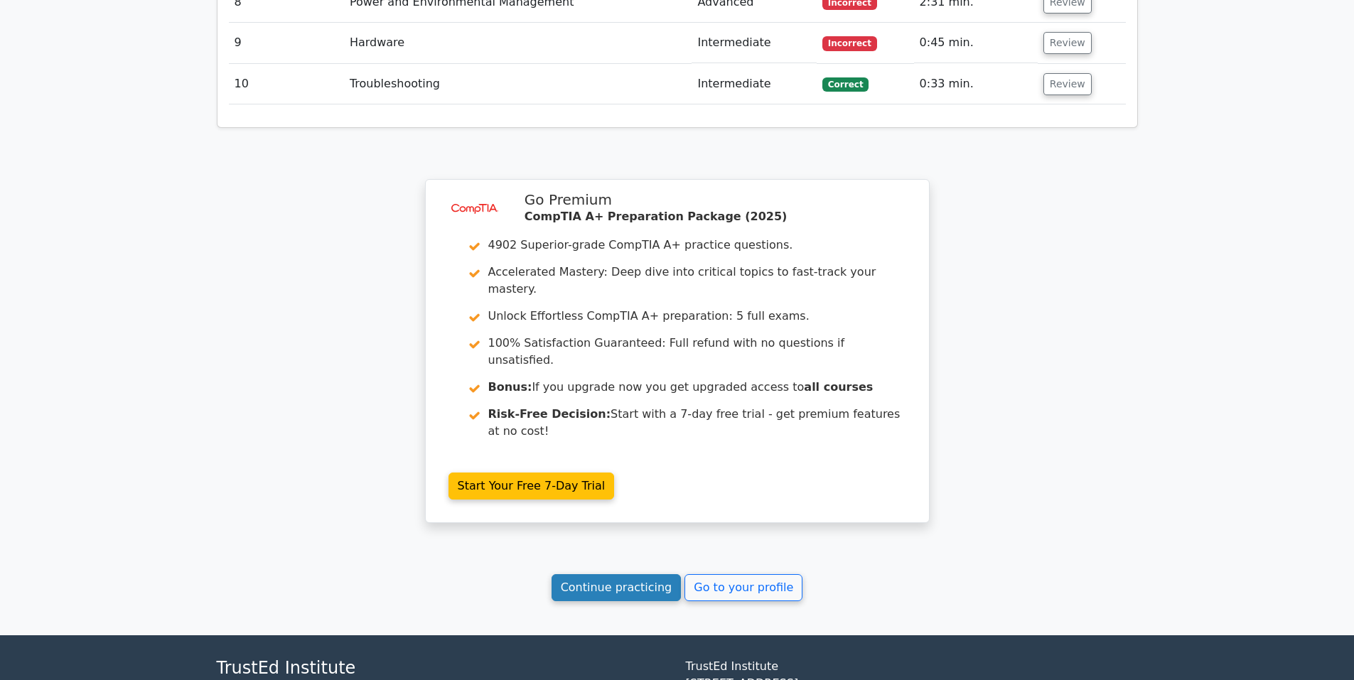
click at [625, 574] on link "Continue practicing" at bounding box center [617, 587] width 130 height 27
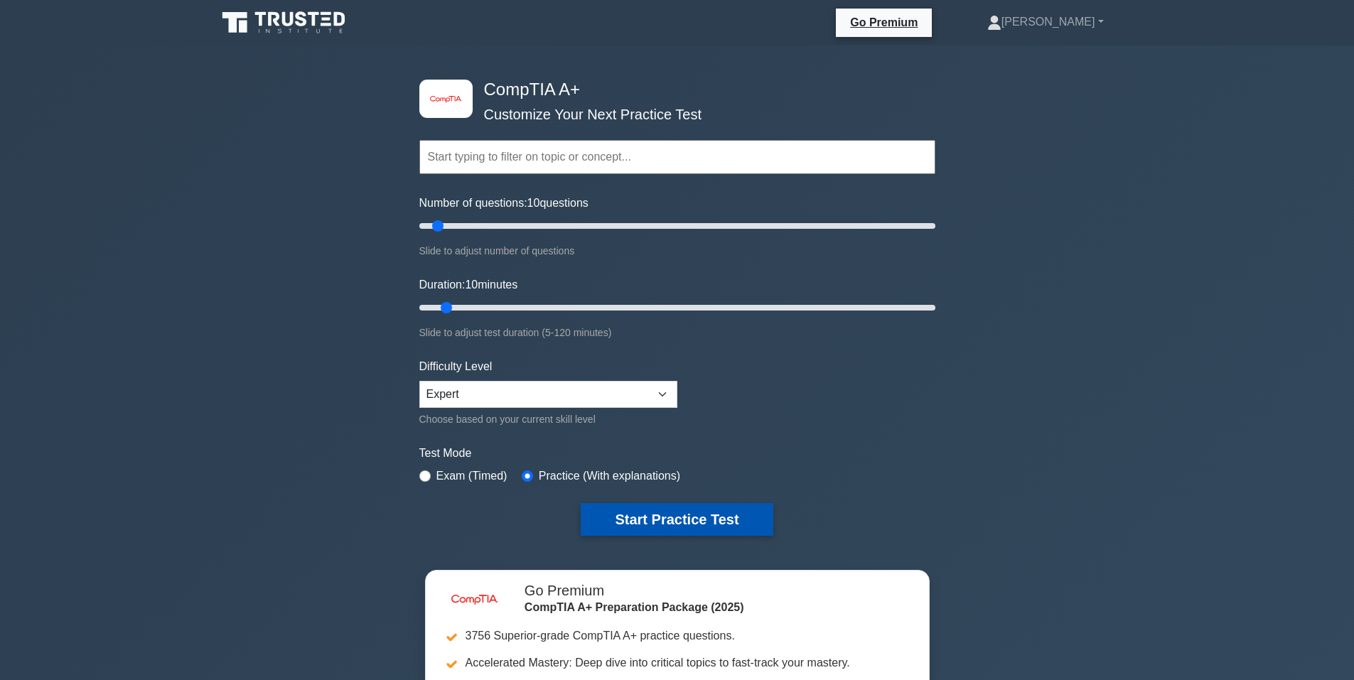
click at [675, 520] on button "Start Practice Test" at bounding box center [677, 519] width 192 height 33
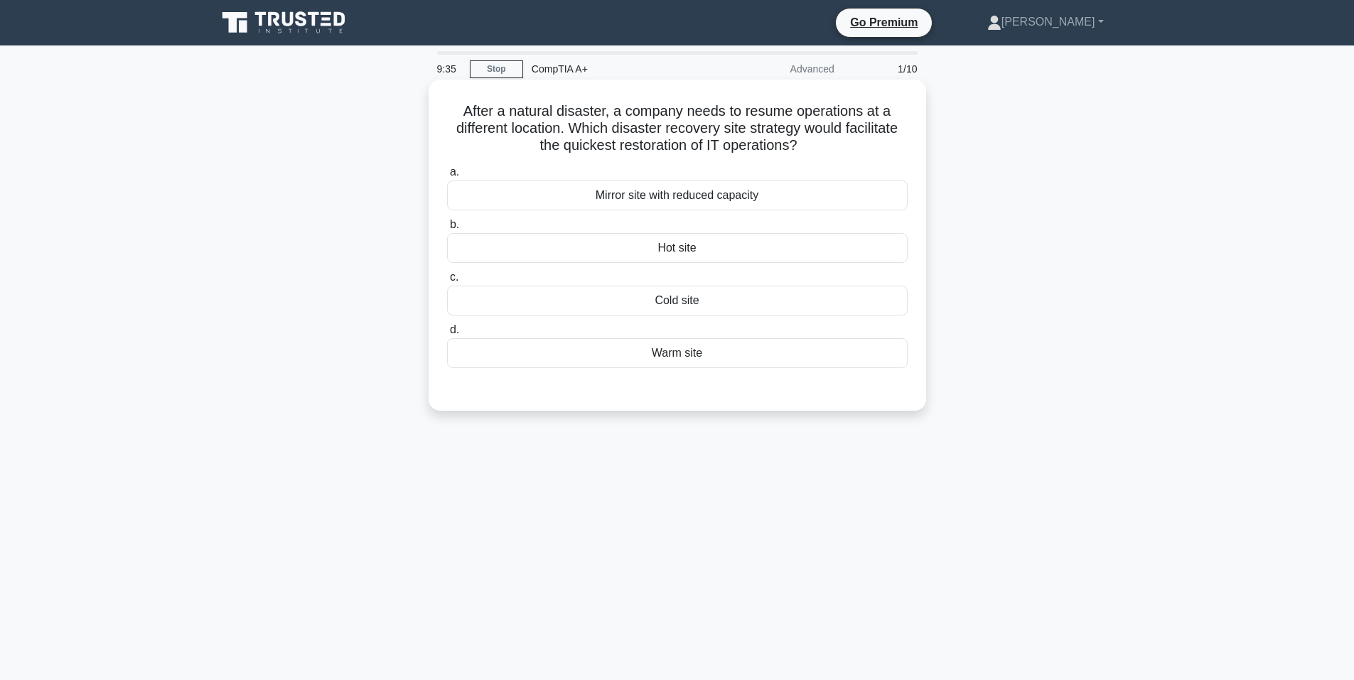
click at [615, 250] on div "Hot site" at bounding box center [677, 248] width 461 height 30
click at [447, 230] on input "b. Hot site" at bounding box center [447, 224] width 0 height 9
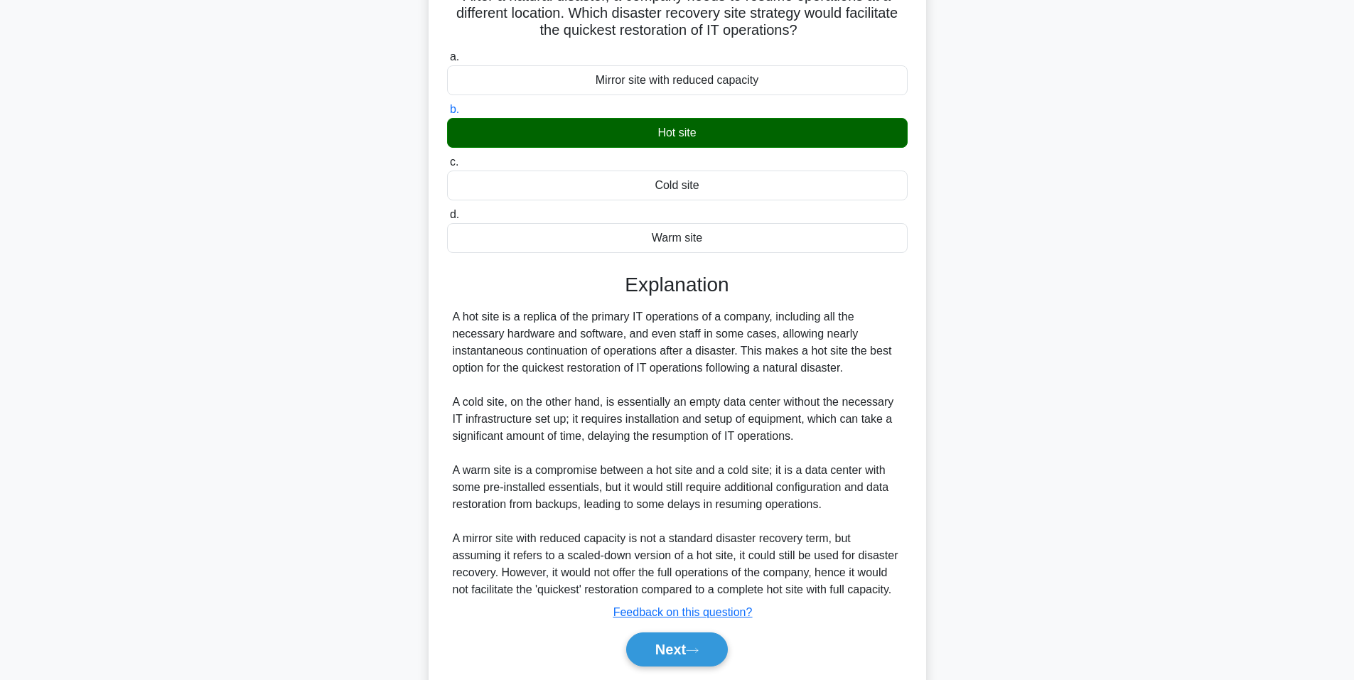
scroll to position [163, 0]
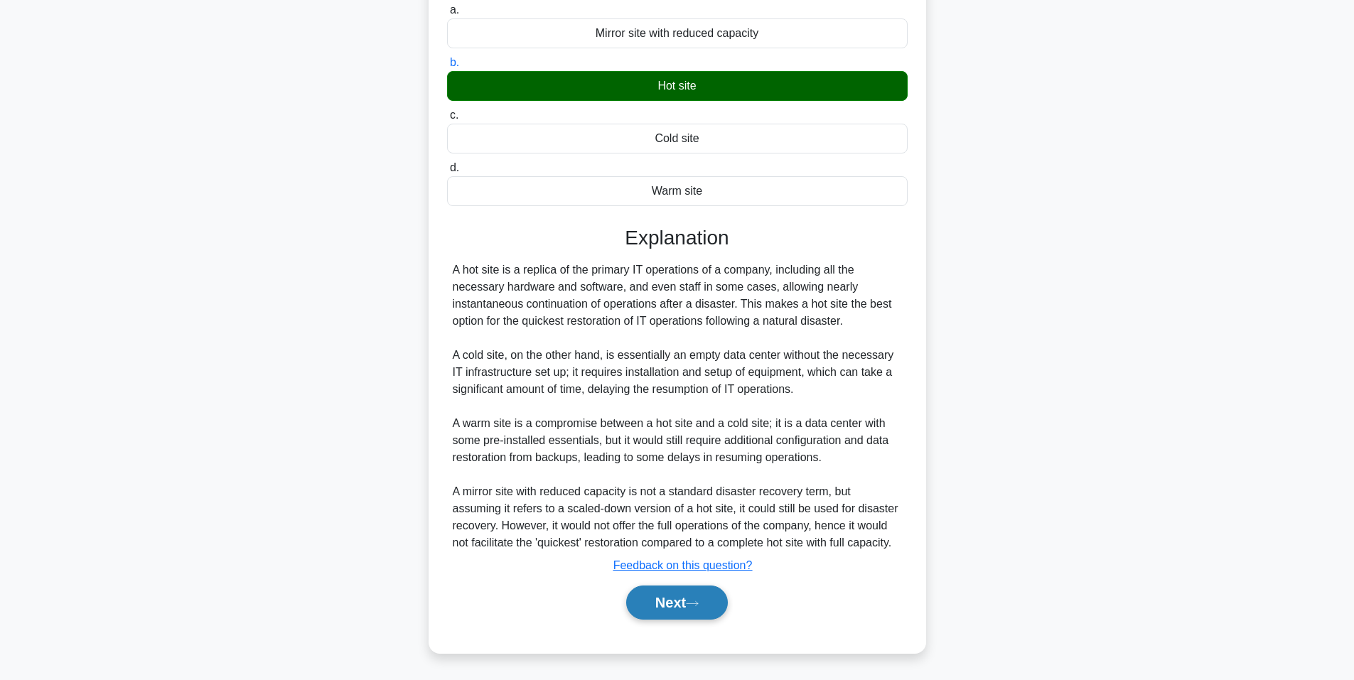
click at [684, 601] on button "Next" at bounding box center [677, 603] width 102 height 34
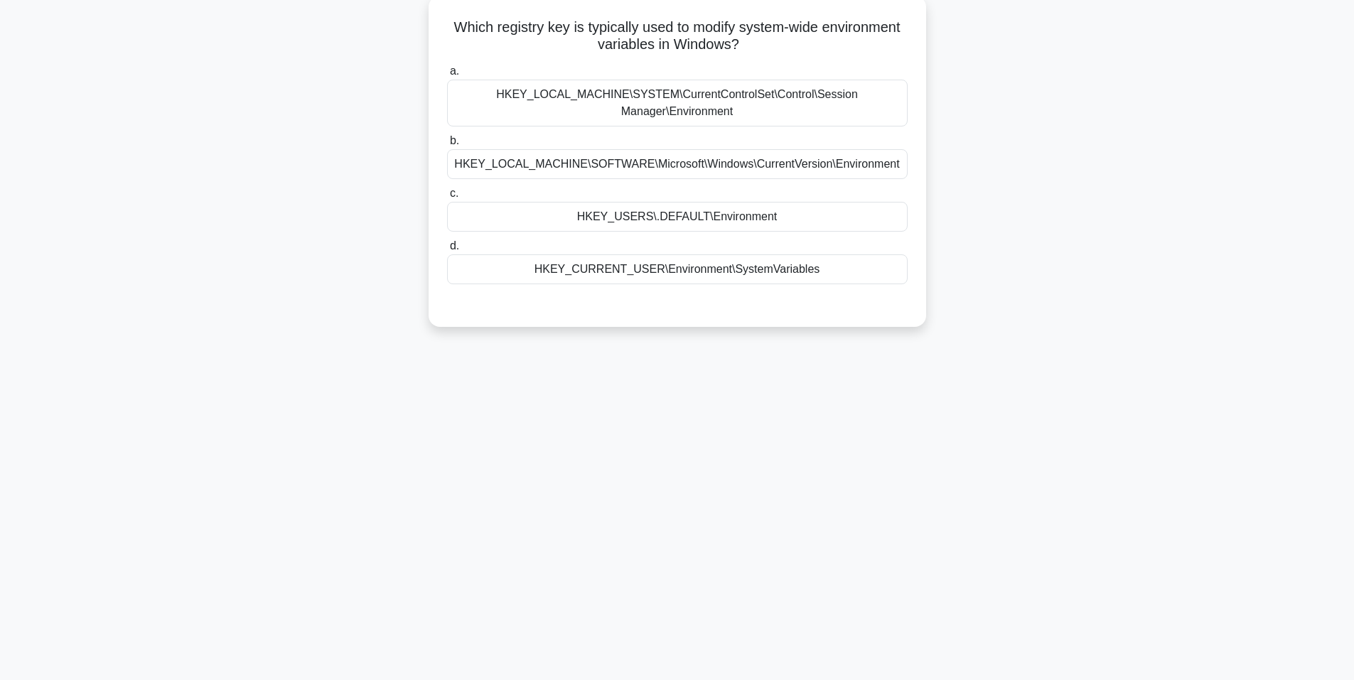
scroll to position [87, 0]
